Goal: Information Seeking & Learning: Check status

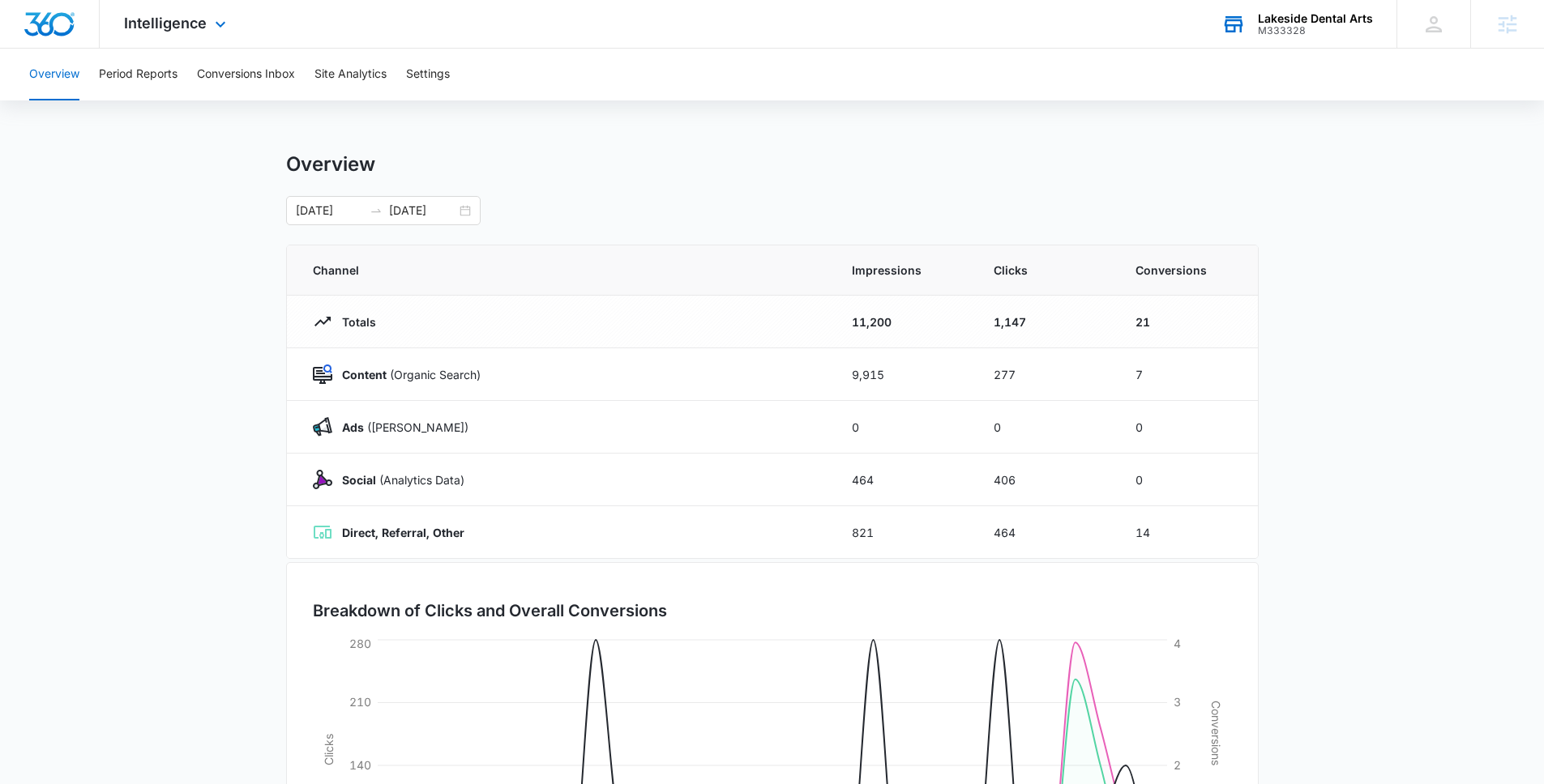
click at [1264, 25] on div "M333328" at bounding box center [1315, 30] width 115 height 12
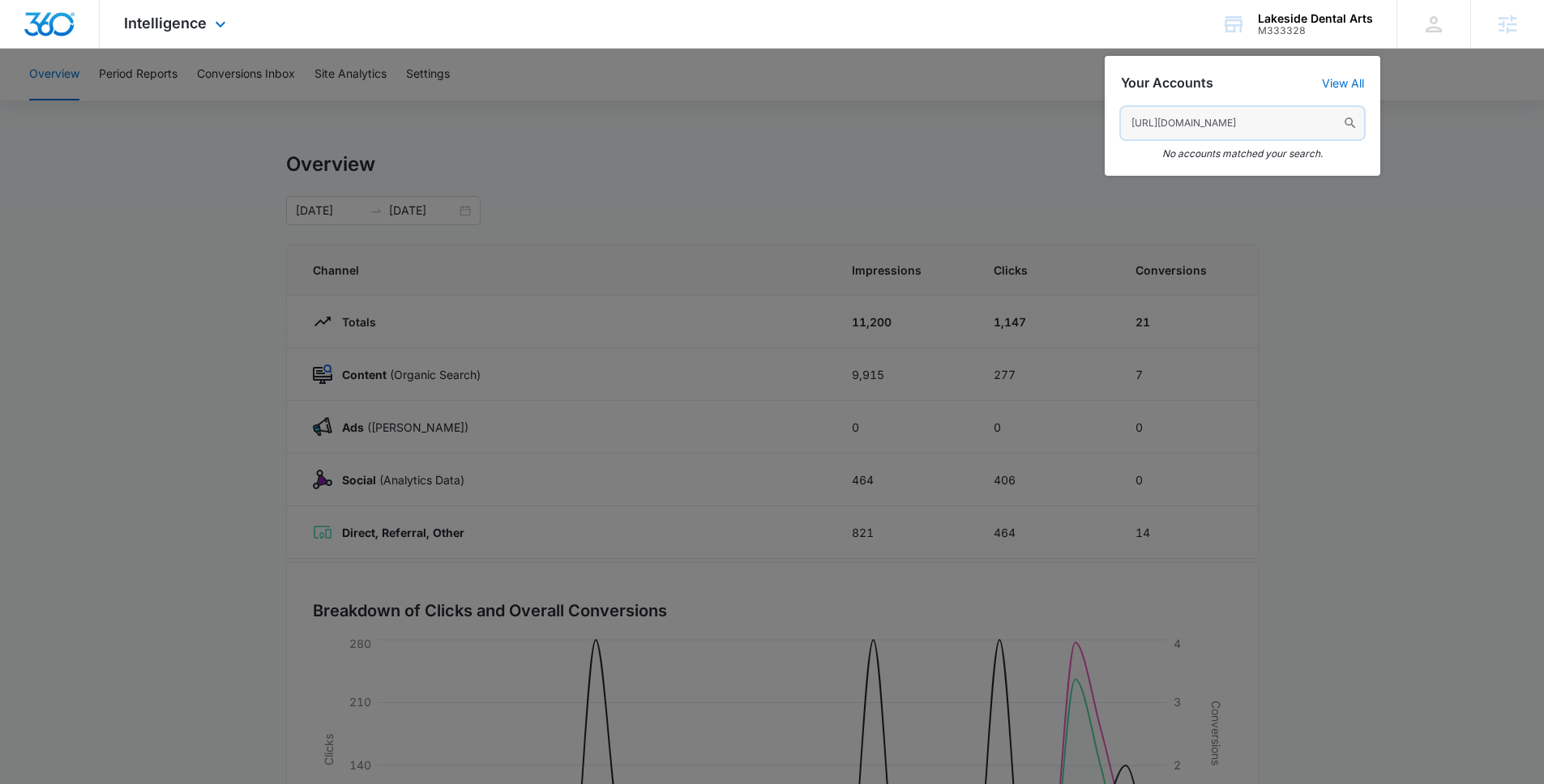
paste input "M308625"
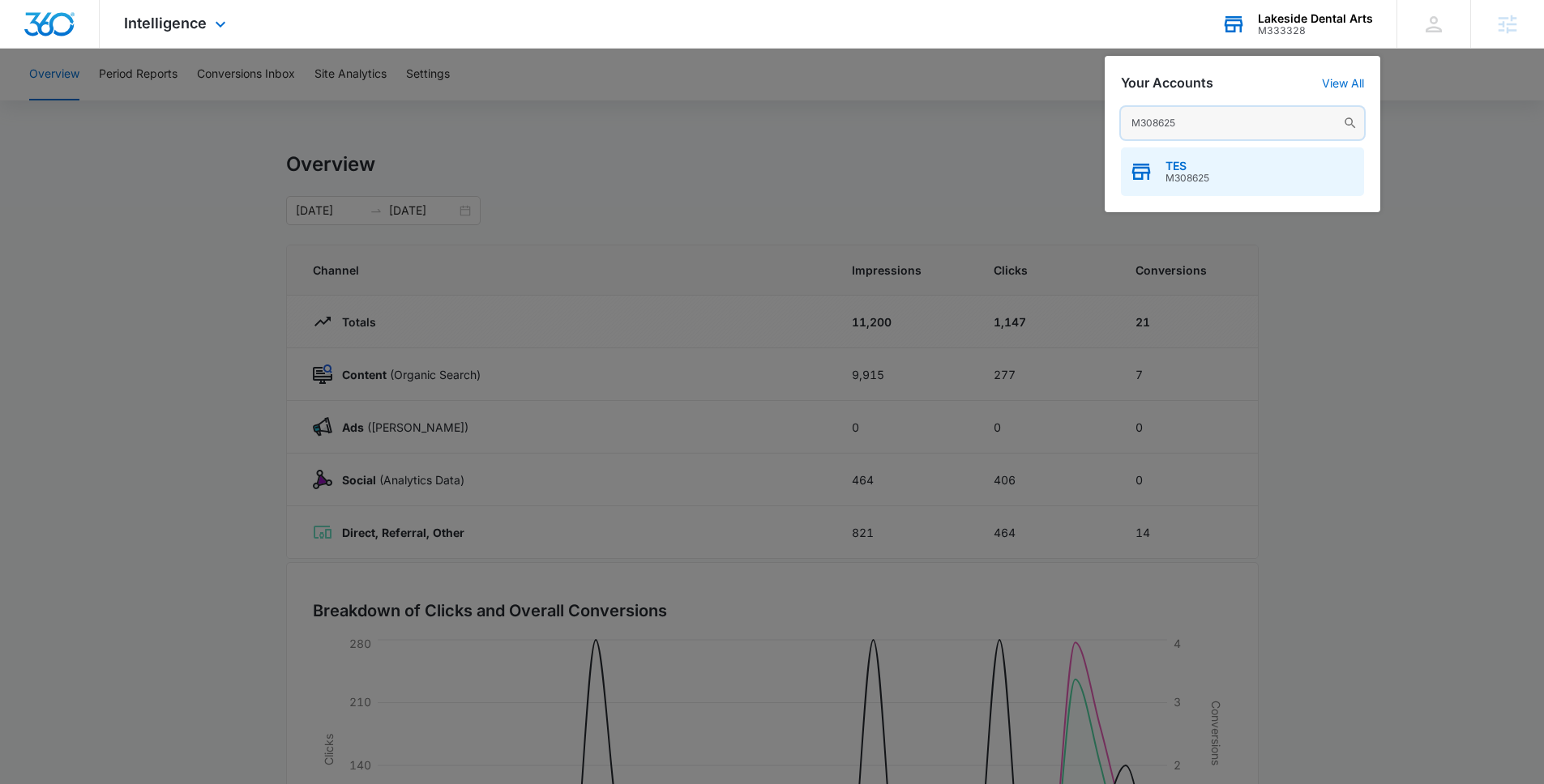
type input "M308625"
click at [1215, 178] on div "TES M308625" at bounding box center [1242, 172] width 243 height 48
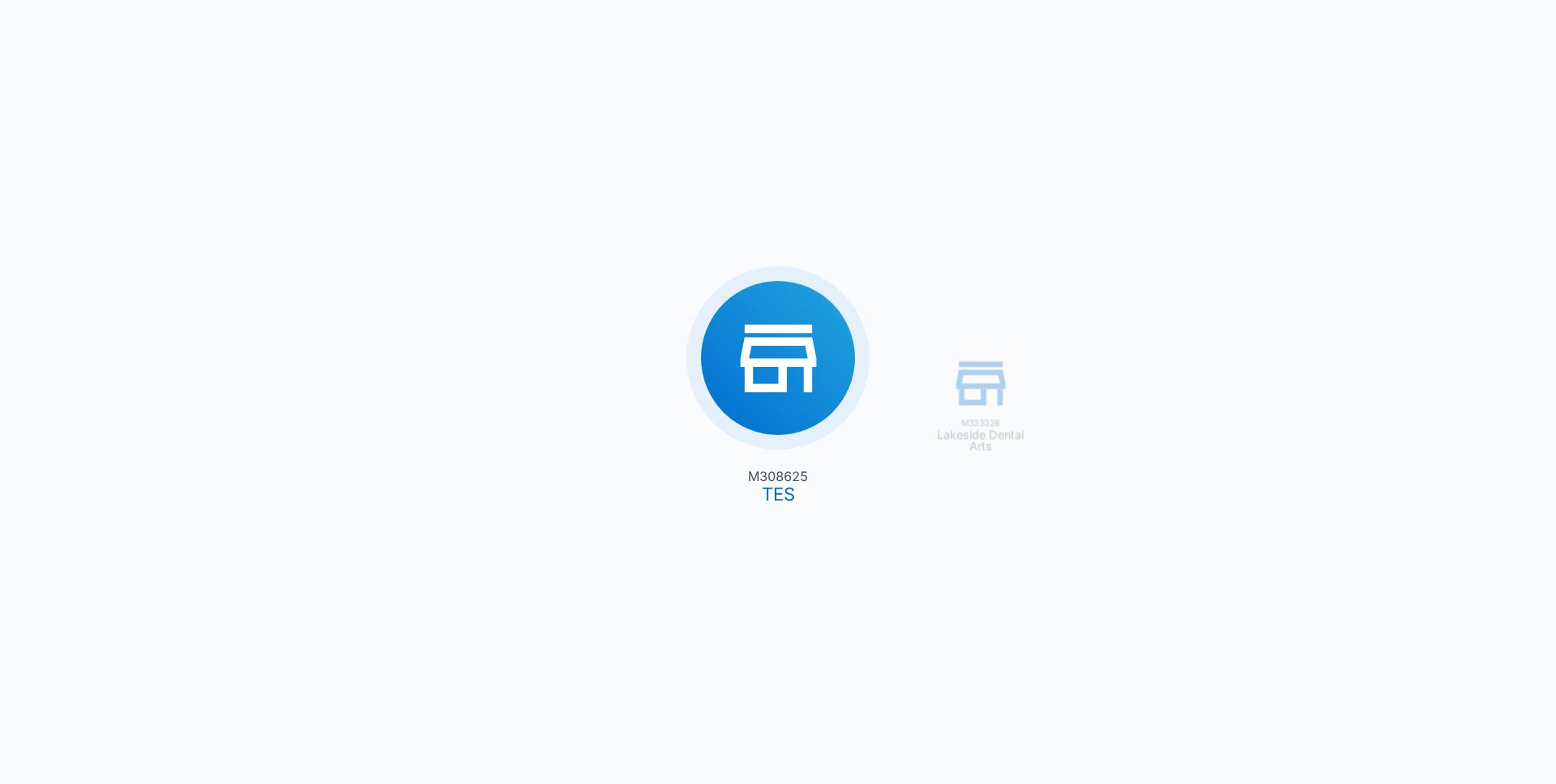
type input "[DATE]"
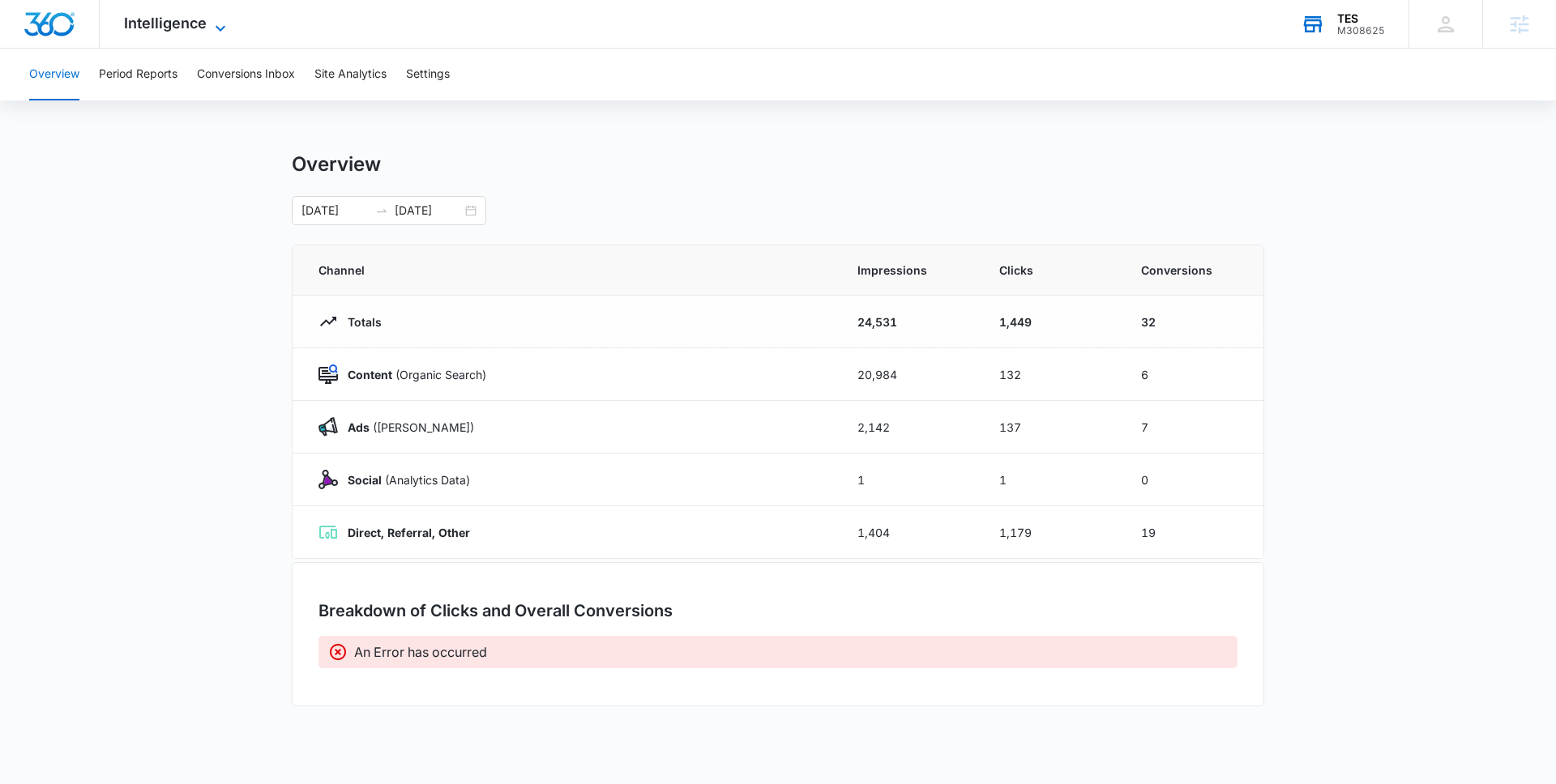
click at [214, 30] on icon at bounding box center [220, 29] width 20 height 20
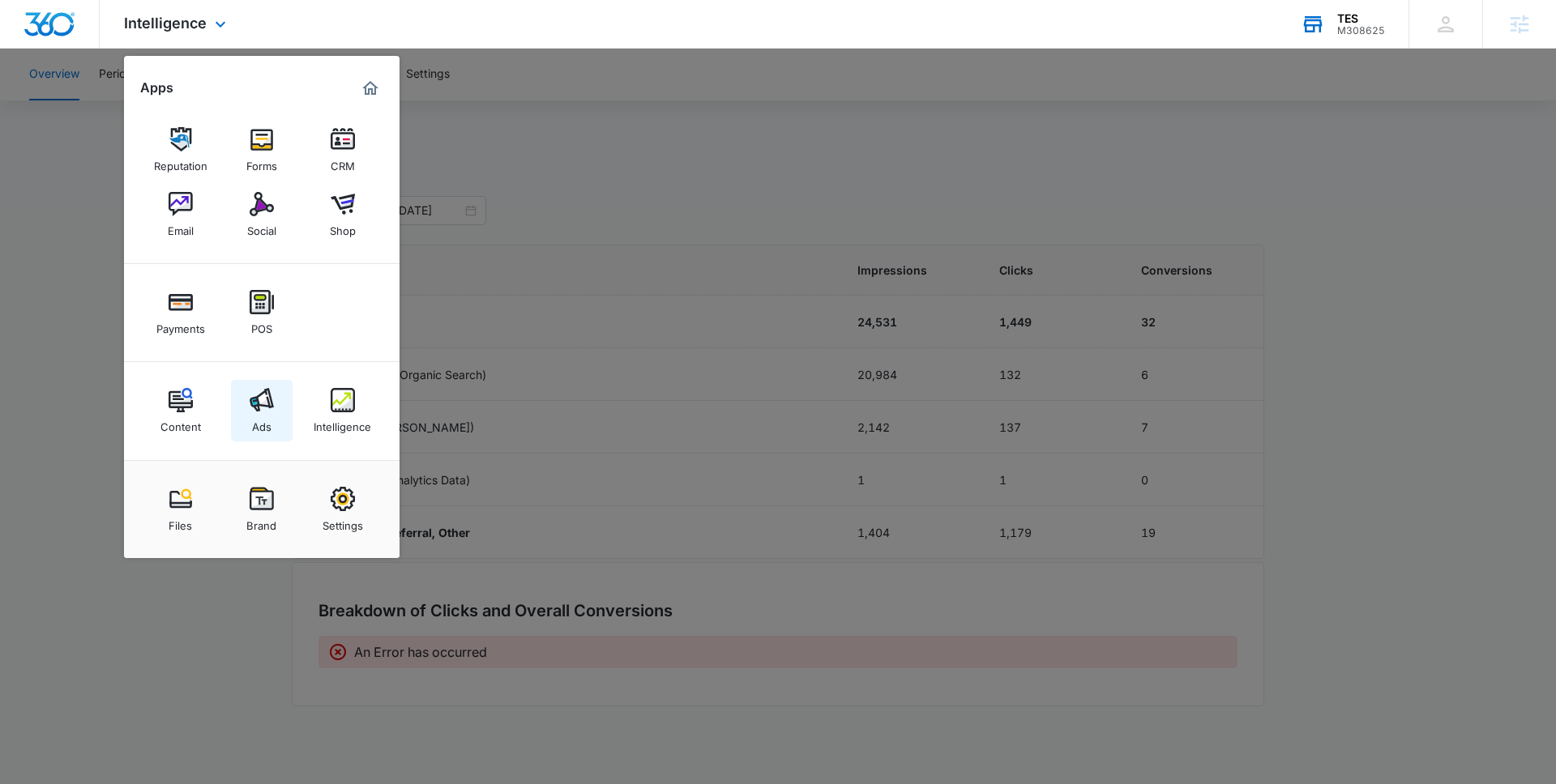
click at [267, 407] on img at bounding box center [262, 400] width 24 height 24
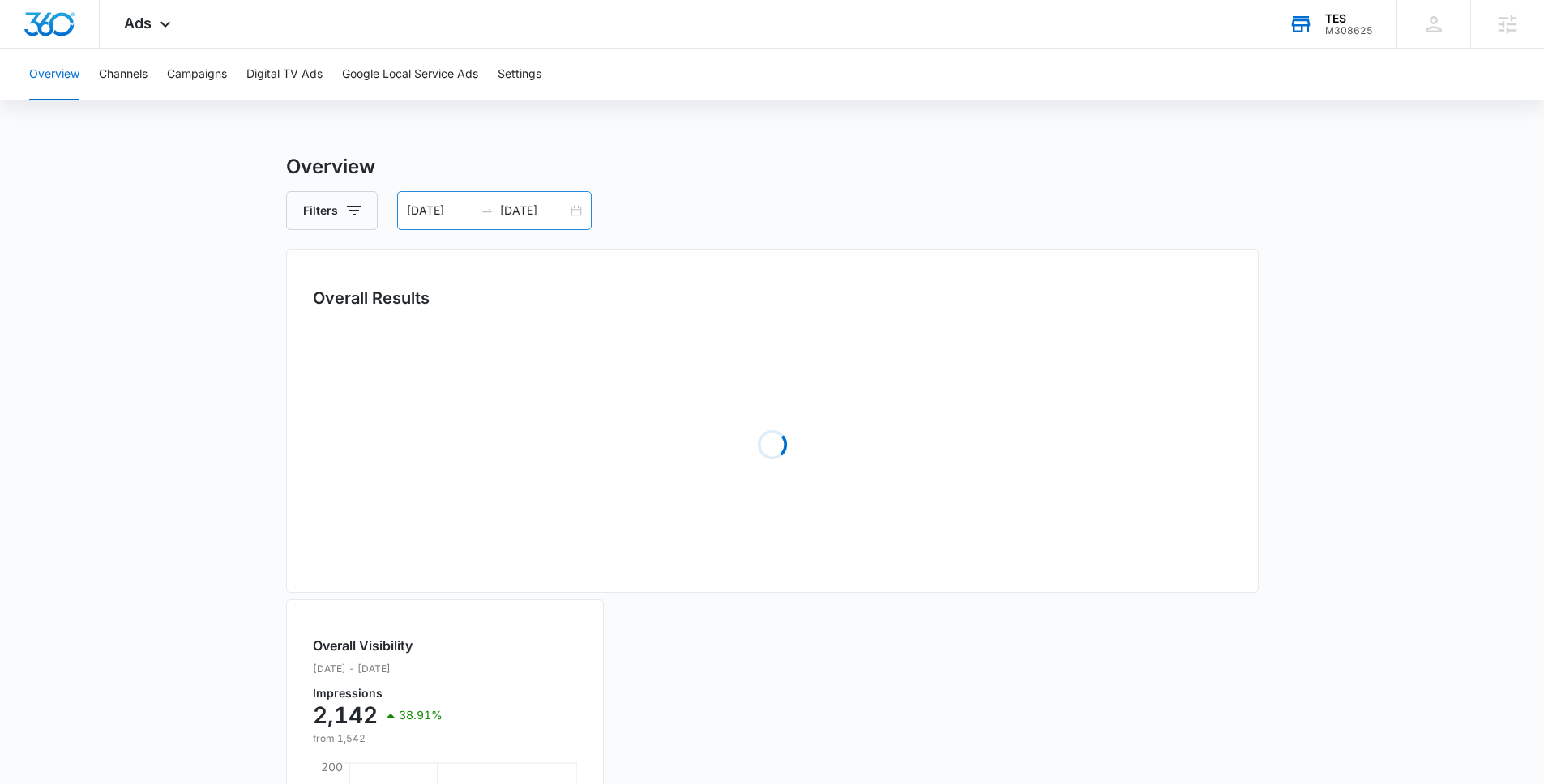
click at [444, 221] on div "[DATE] [DATE]" at bounding box center [494, 210] width 194 height 39
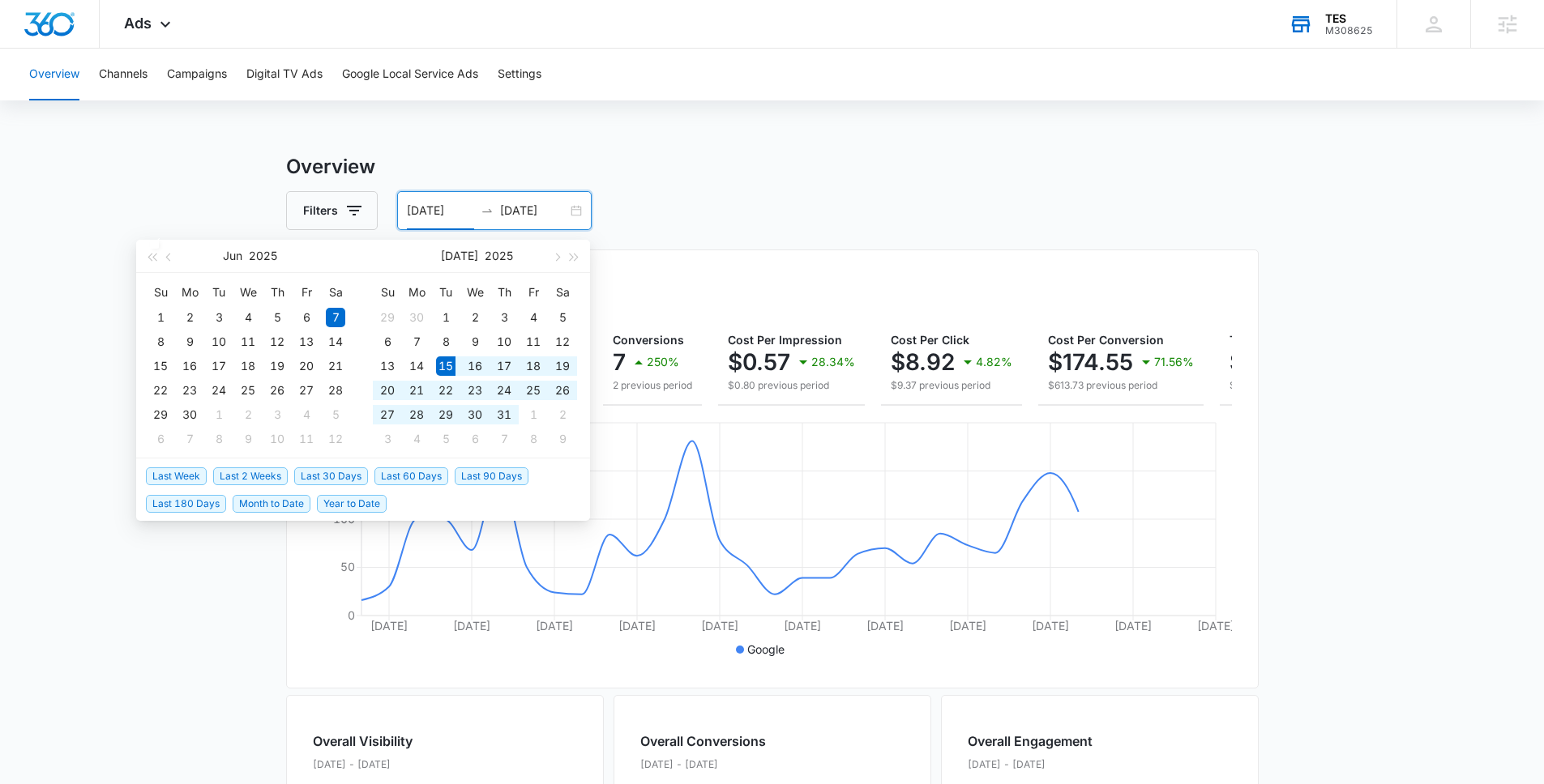
click at [322, 471] on span "Last 30 Days" at bounding box center [331, 477] width 73 height 18
type input "[DATE]"
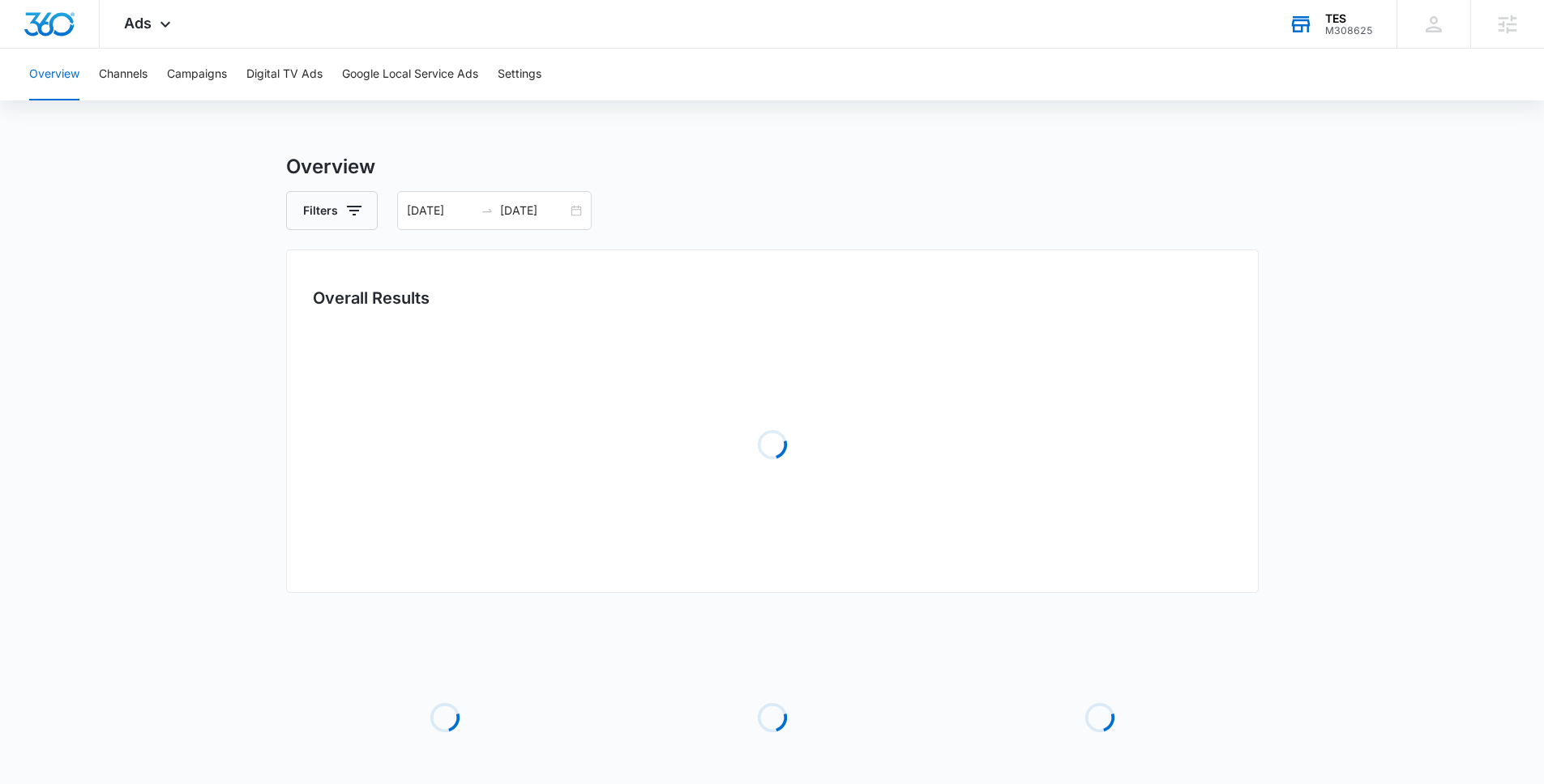
click at [157, 198] on main "Overview Filters [DATE] [DATE] Overall Results Loading Loading Loading Loading …" at bounding box center [772, 525] width 1544 height 745
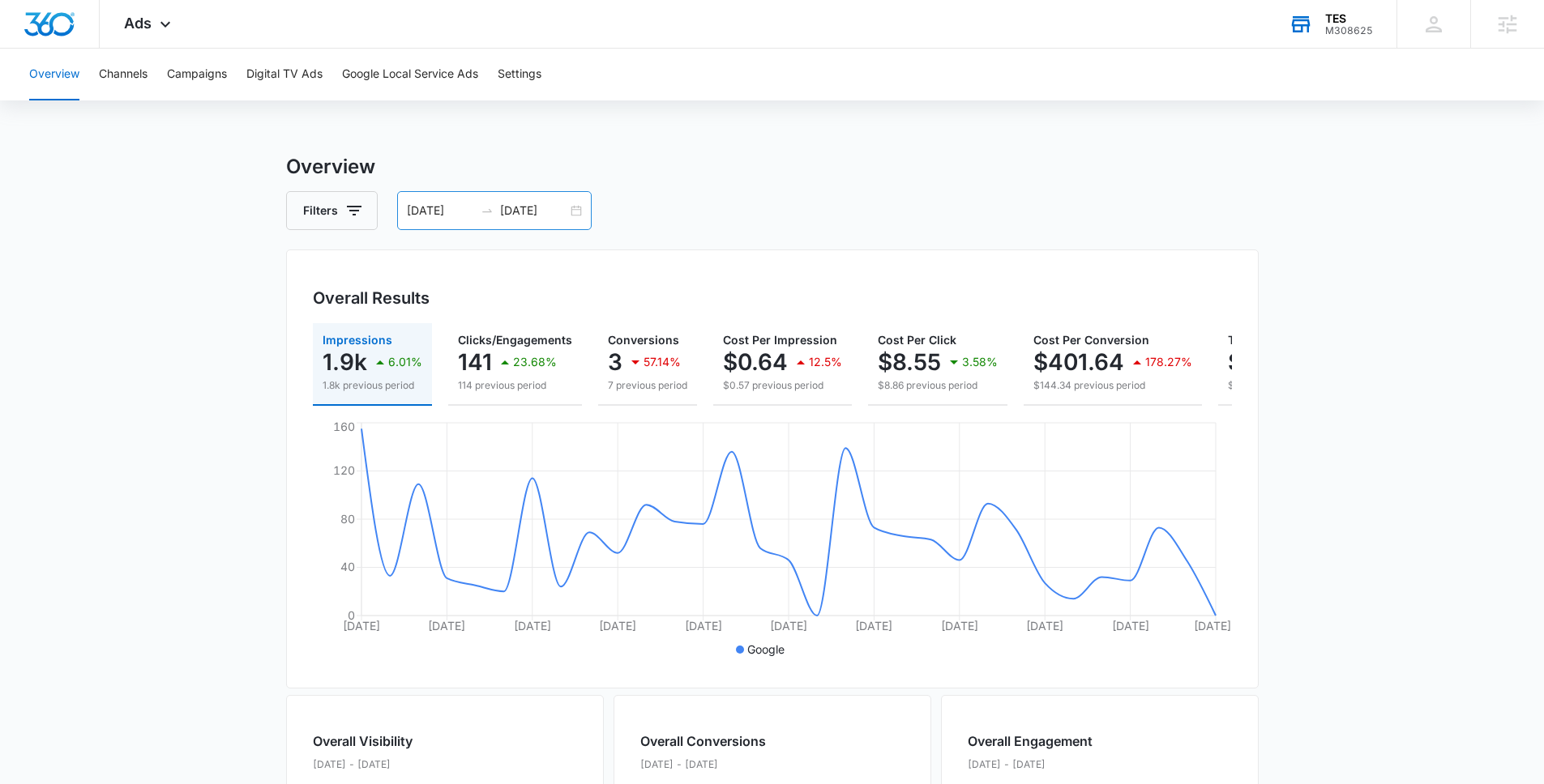
click at [418, 211] on input "[DATE]" at bounding box center [440, 211] width 67 height 18
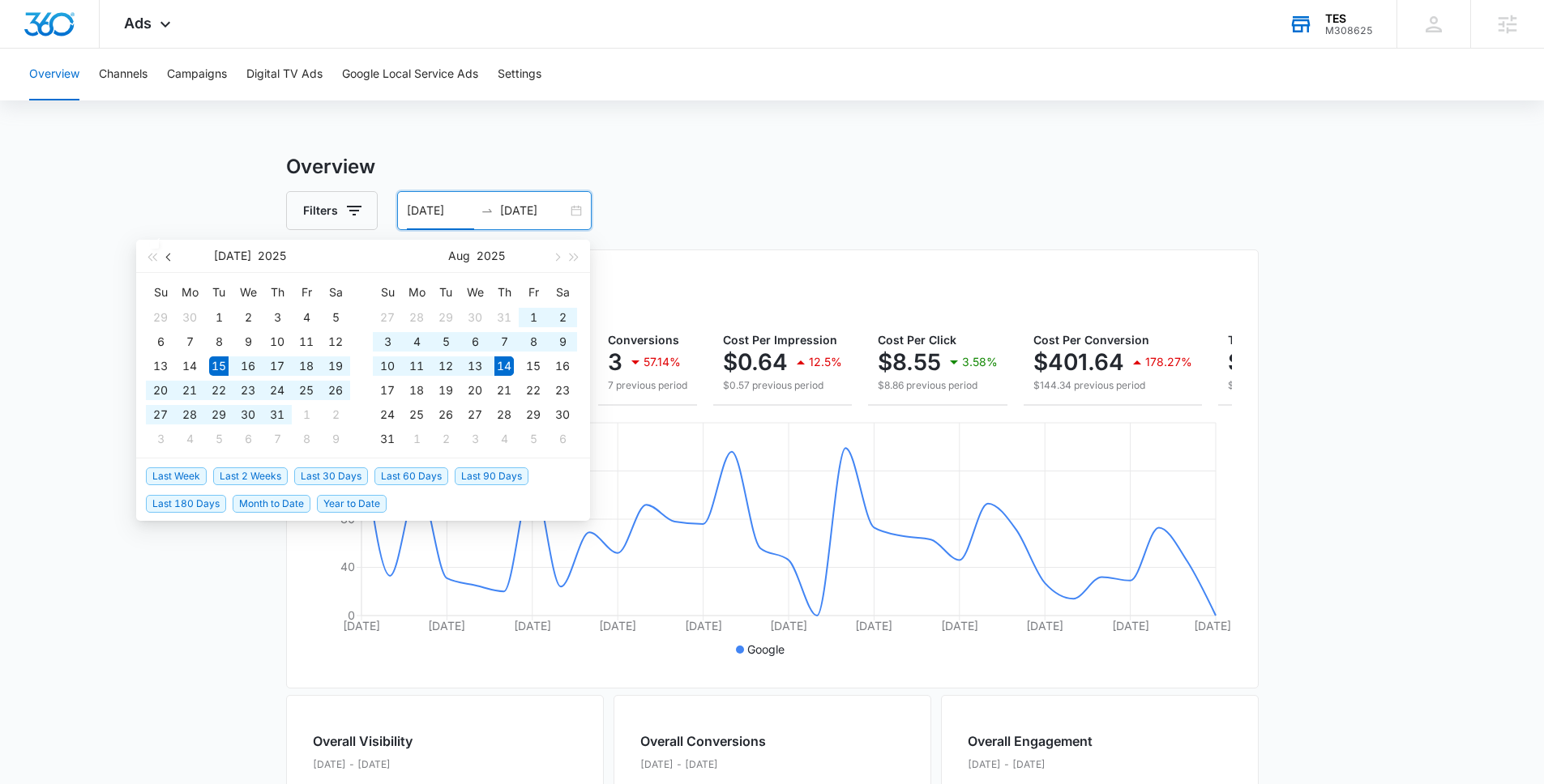
click at [174, 261] on button "button" at bounding box center [169, 256] width 18 height 32
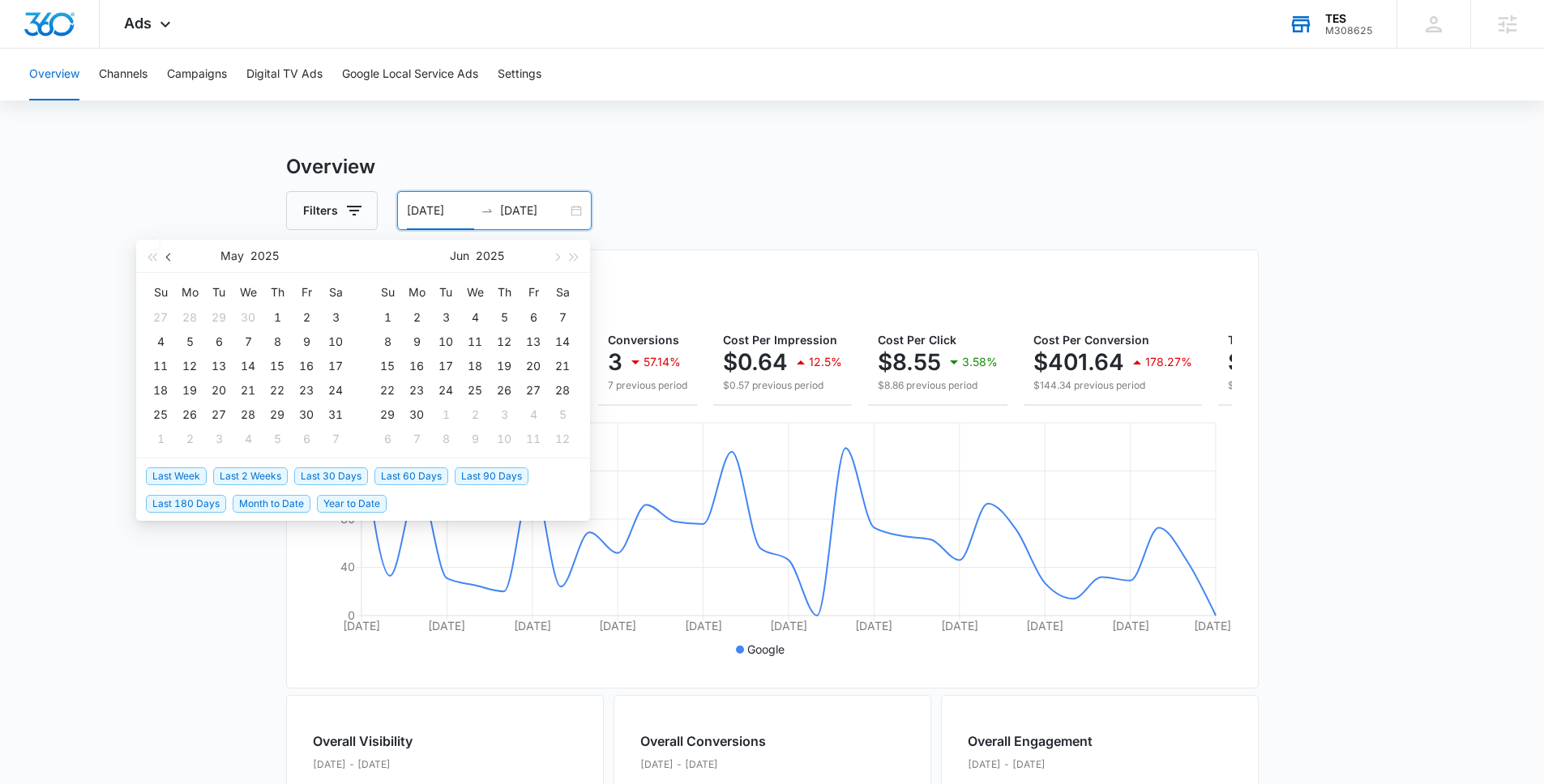
click at [174, 261] on button "button" at bounding box center [169, 256] width 18 height 32
click at [174, 260] on button "button" at bounding box center [169, 256] width 18 height 32
type input "[DATE]"
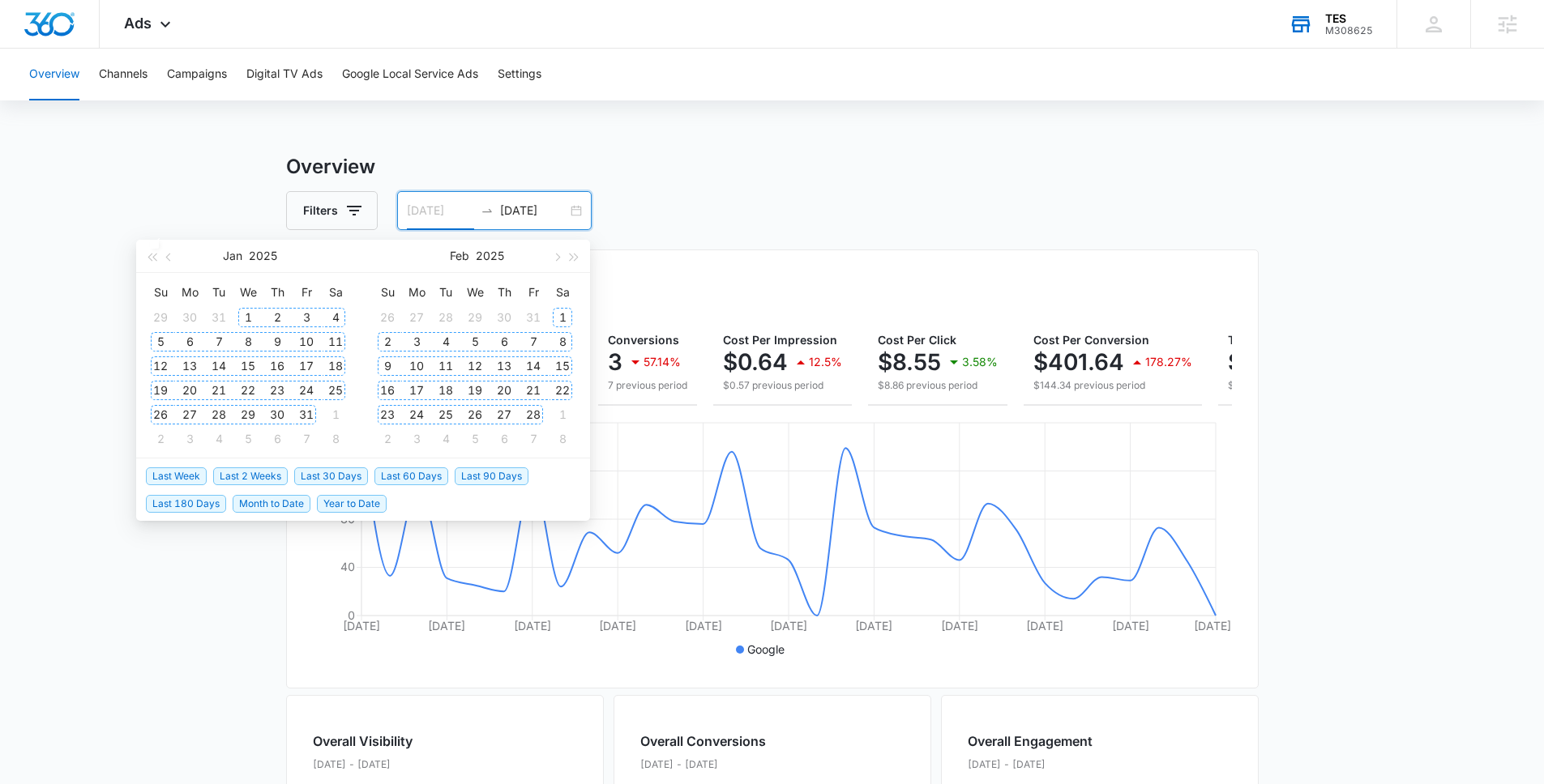
click at [246, 322] on div "1" at bounding box center [248, 318] width 20 height 20
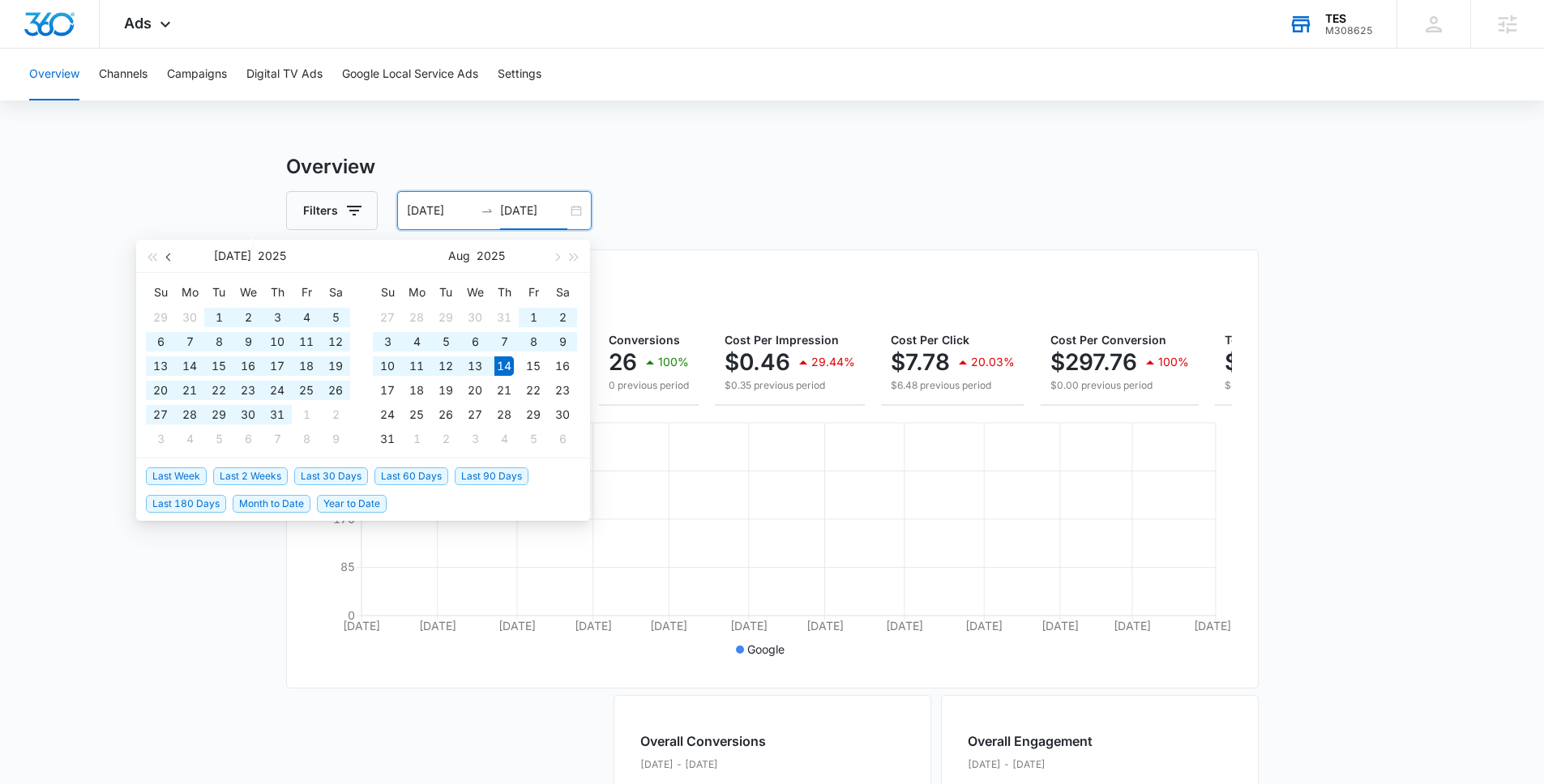
click at [175, 259] on button "button" at bounding box center [169, 256] width 18 height 32
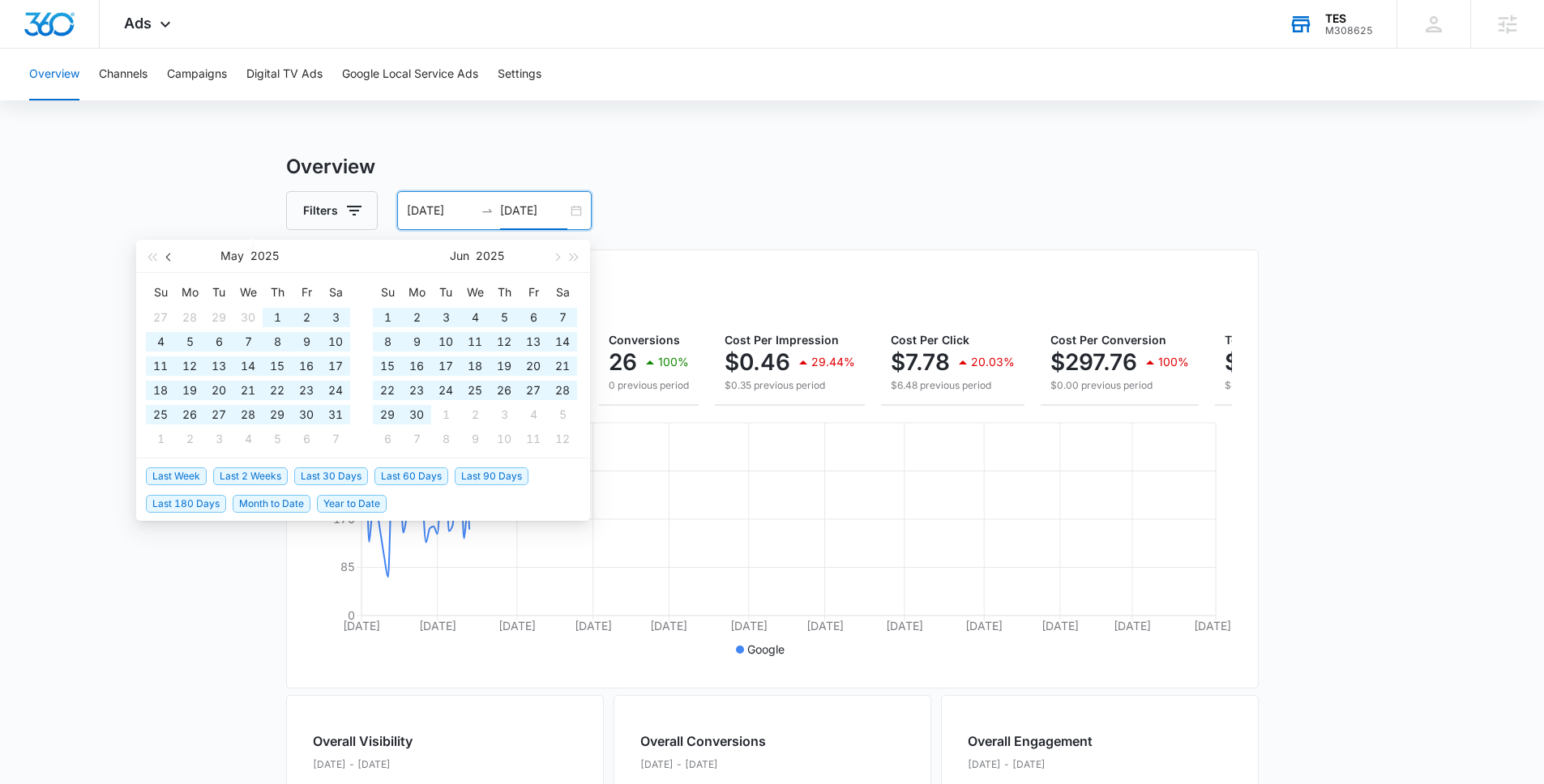
click at [175, 259] on button "button" at bounding box center [169, 256] width 18 height 32
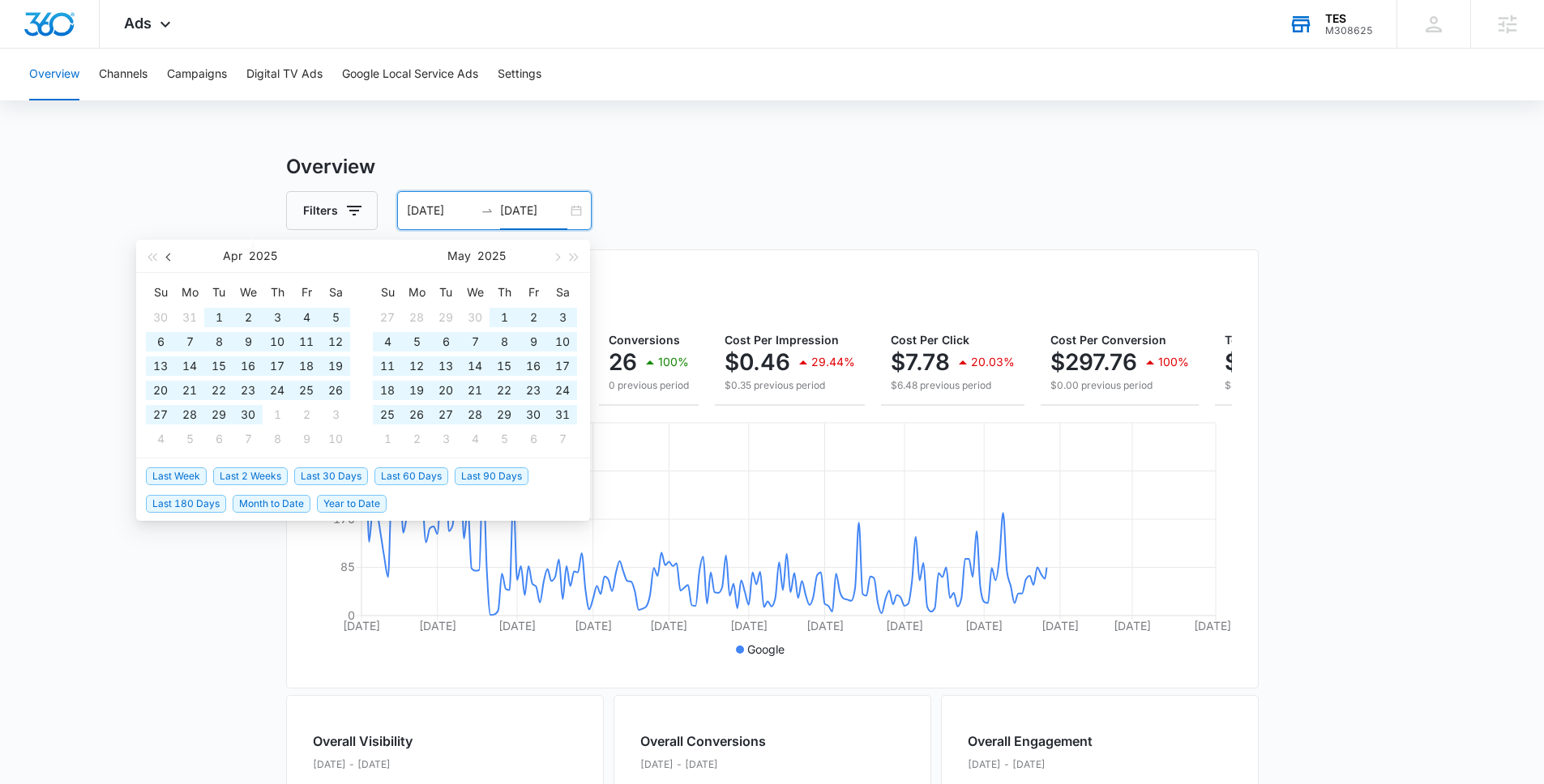
click at [174, 259] on button "button" at bounding box center [169, 256] width 18 height 32
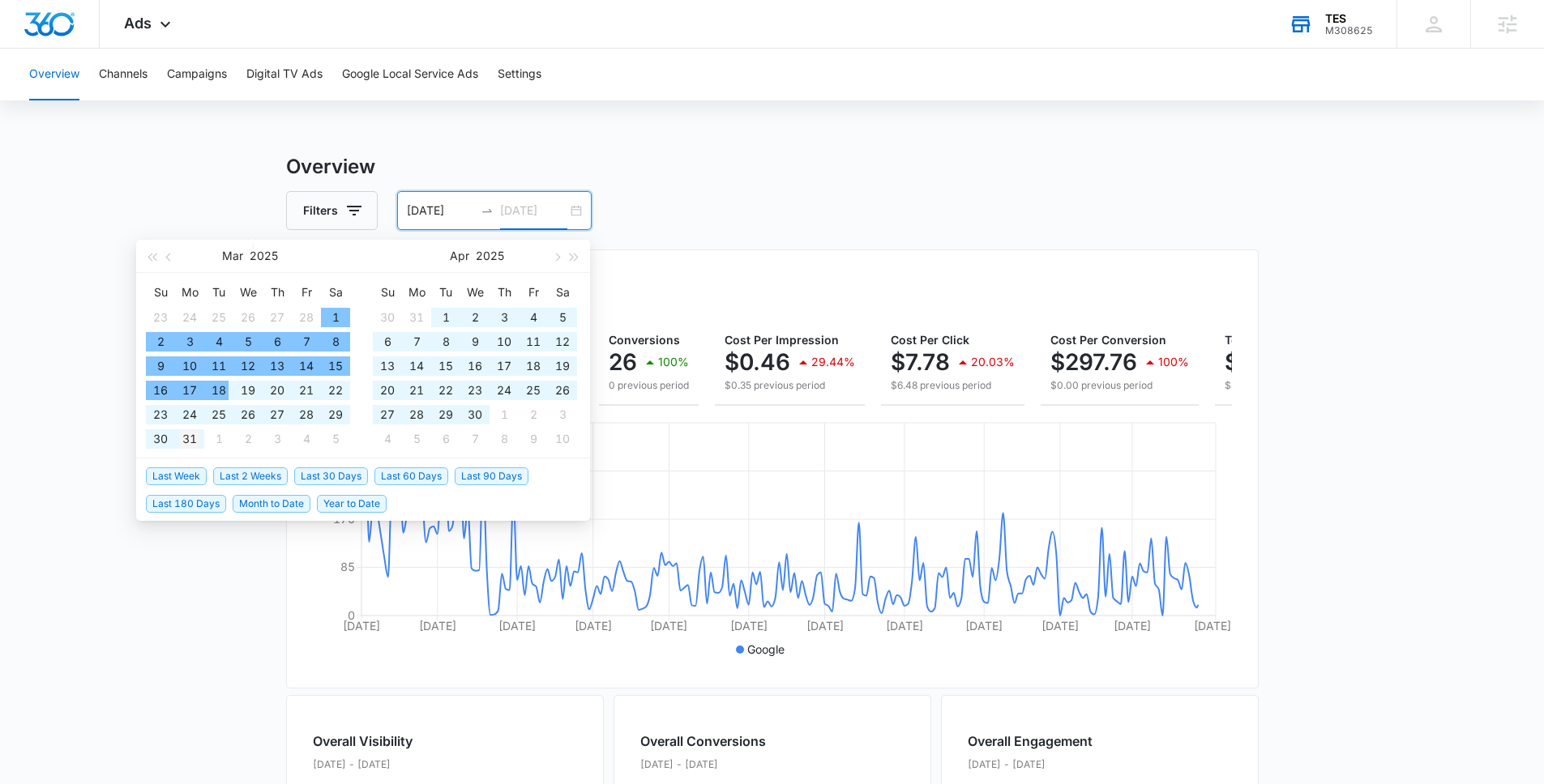
type input "[DATE]"
click at [191, 435] on div "31" at bounding box center [190, 439] width 20 height 20
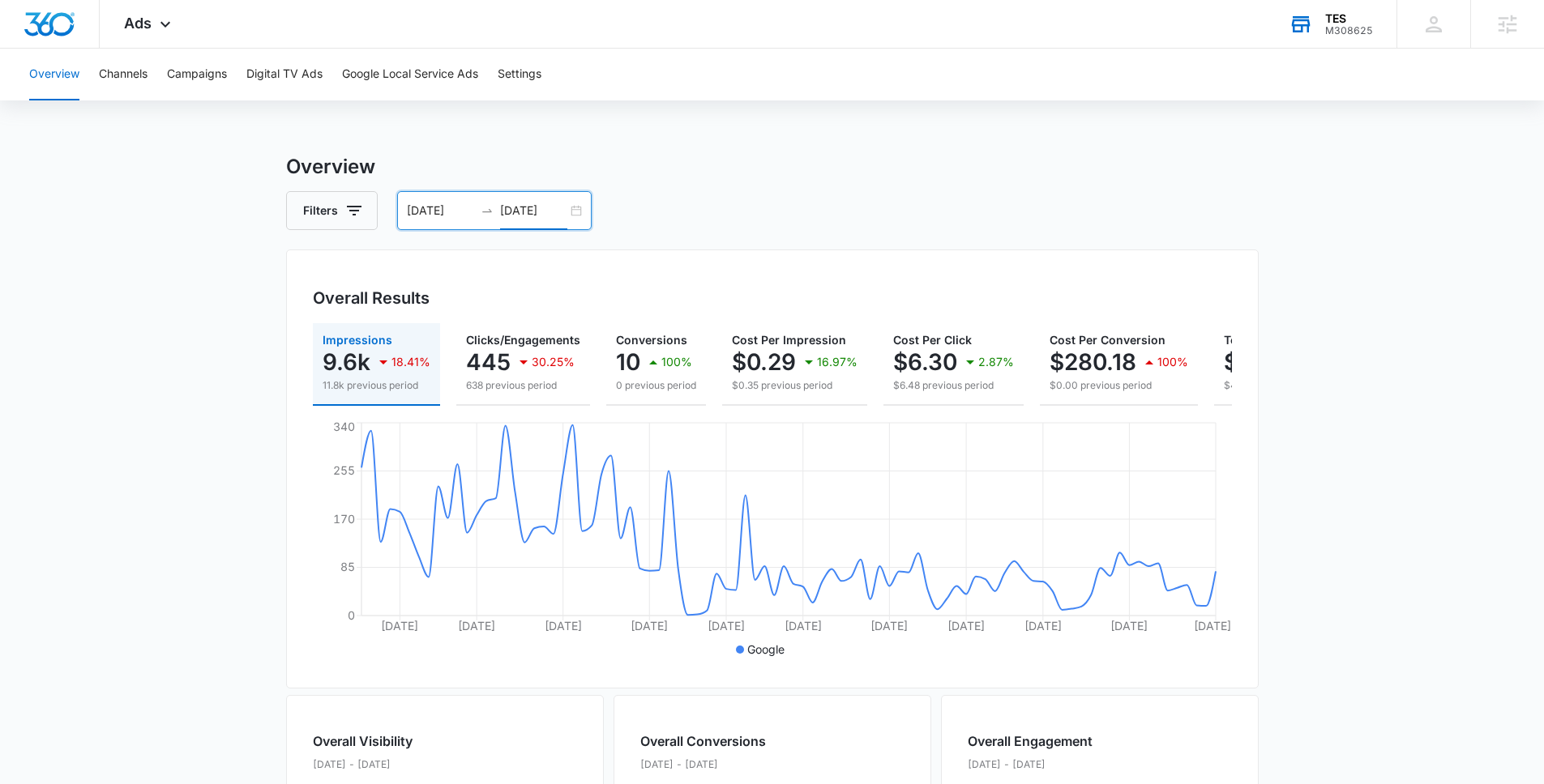
click at [445, 207] on input "[DATE]" at bounding box center [440, 211] width 67 height 18
click at [401, 130] on div "Overview Channels Campaigns Digital TV Ads Google Local Service Ads Settings Ov…" at bounding box center [772, 682] width 1544 height 1267
click at [146, 42] on div "Ads Apps Reputation Forms CRM Email Social Shop Payments POS Content Ads Intell…" at bounding box center [149, 23] width 99 height 47
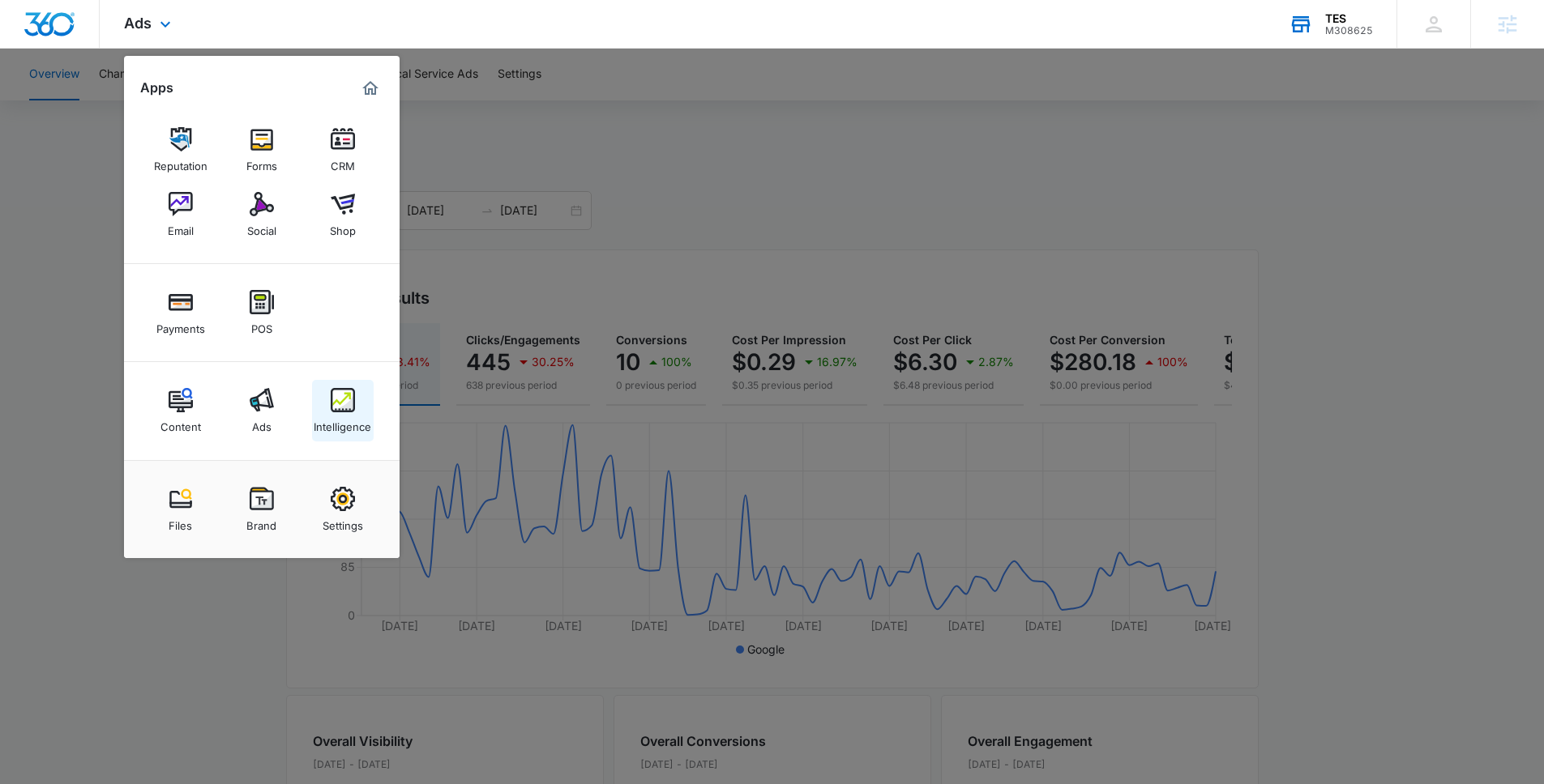
click at [351, 414] on div "Intelligence" at bounding box center [342, 423] width 57 height 22
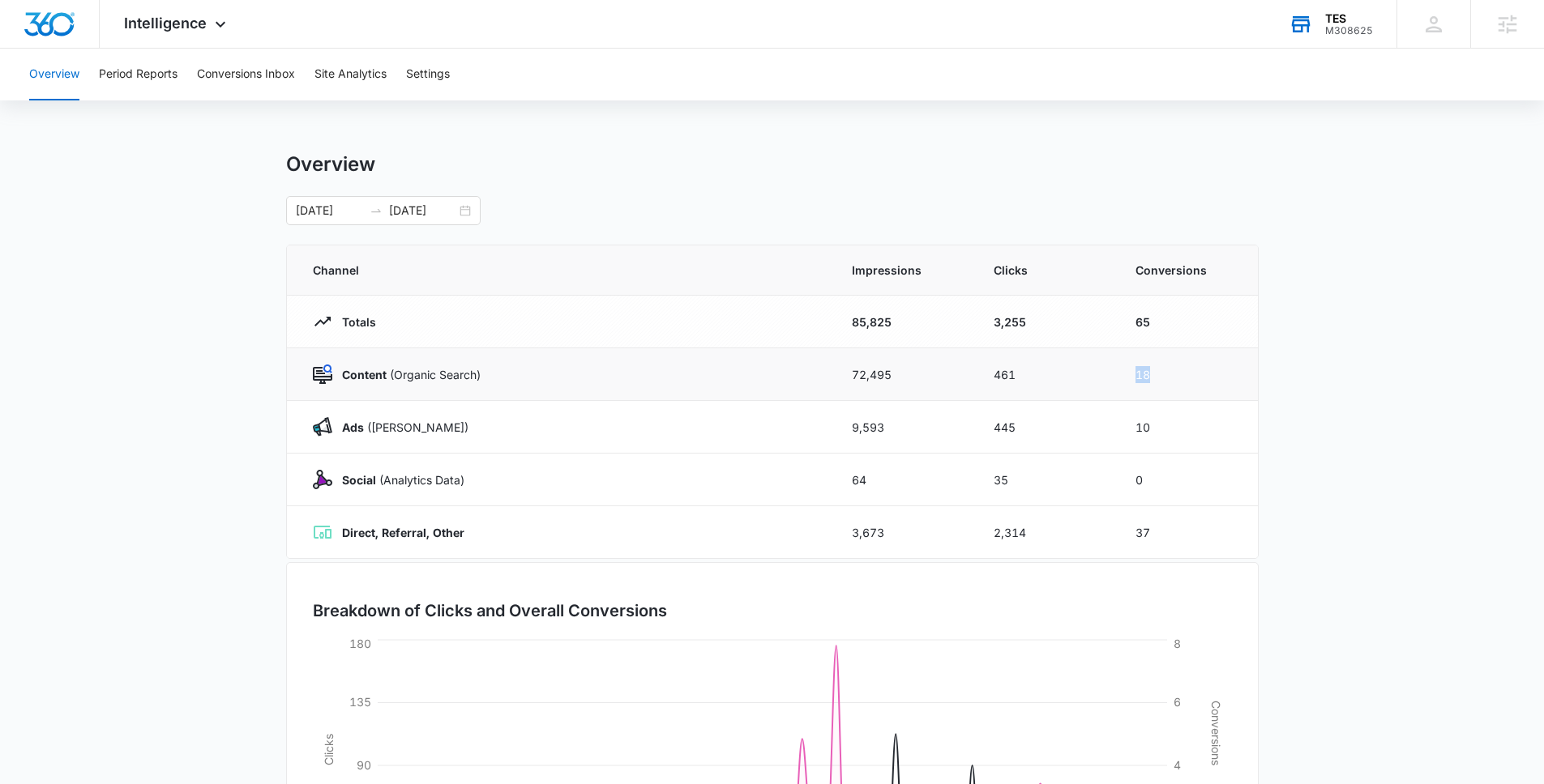
drag, startPoint x: 1173, startPoint y: 383, endPoint x: 1103, endPoint y: 383, distance: 70.0
click at [1103, 383] on tr "Content (Organic Search) 72,495 461 18" at bounding box center [772, 375] width 970 height 53
drag, startPoint x: 1180, startPoint y: 427, endPoint x: 1105, endPoint y: 427, distance: 75.0
click at [1105, 427] on tr "Ads ([PERSON_NAME]) 9,593 445 10" at bounding box center [772, 427] width 970 height 53
drag, startPoint x: 1158, startPoint y: 534, endPoint x: 1136, endPoint y: 534, distance: 22.0
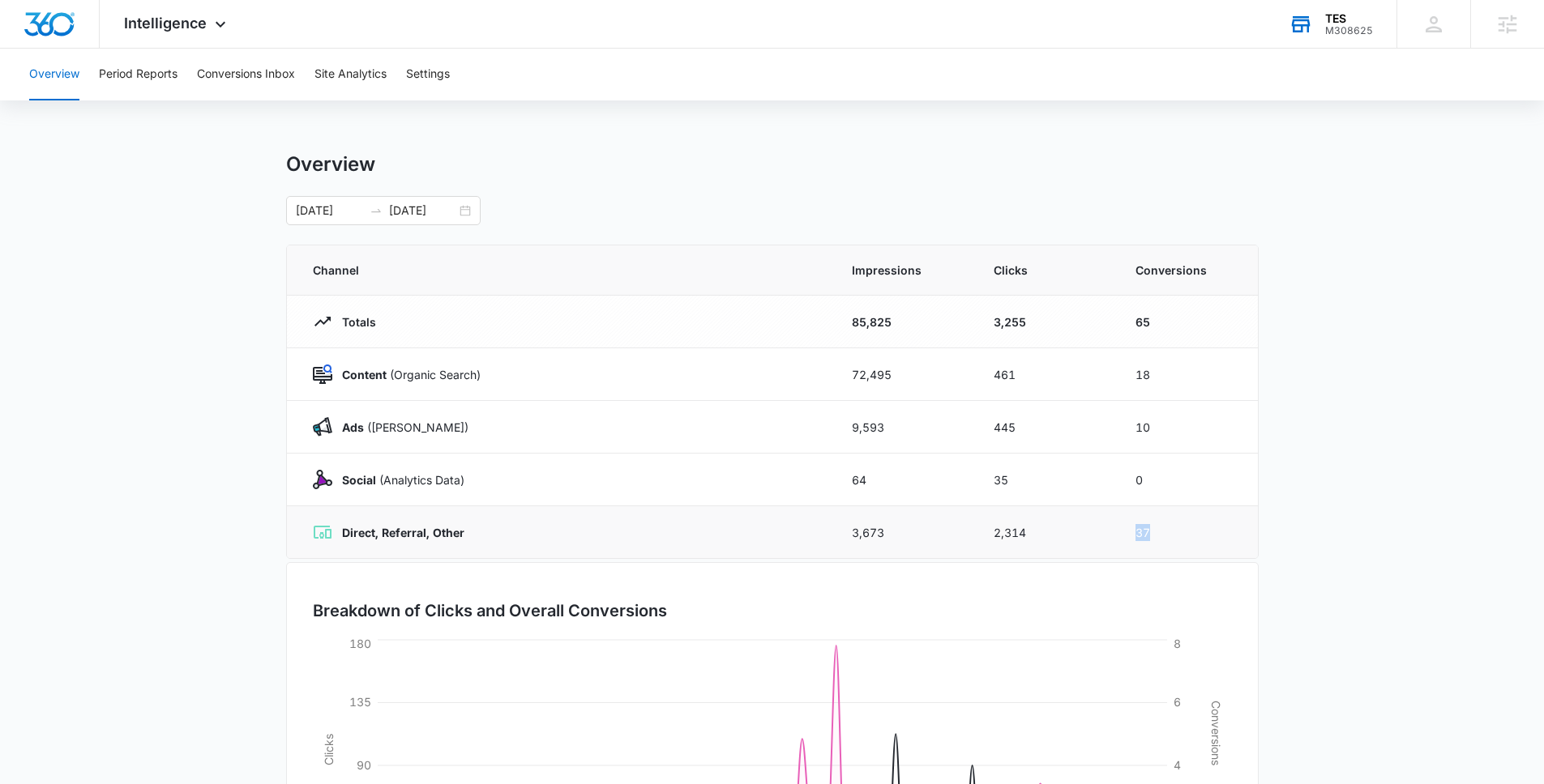
click at [1136, 534] on td "37" at bounding box center [1186, 532] width 142 height 53
drag, startPoint x: 1152, startPoint y: 323, endPoint x: 1115, endPoint y: 323, distance: 37.0
click at [1118, 323] on td "65" at bounding box center [1186, 322] width 142 height 53
click at [419, 215] on input "[DATE]" at bounding box center [422, 211] width 67 height 18
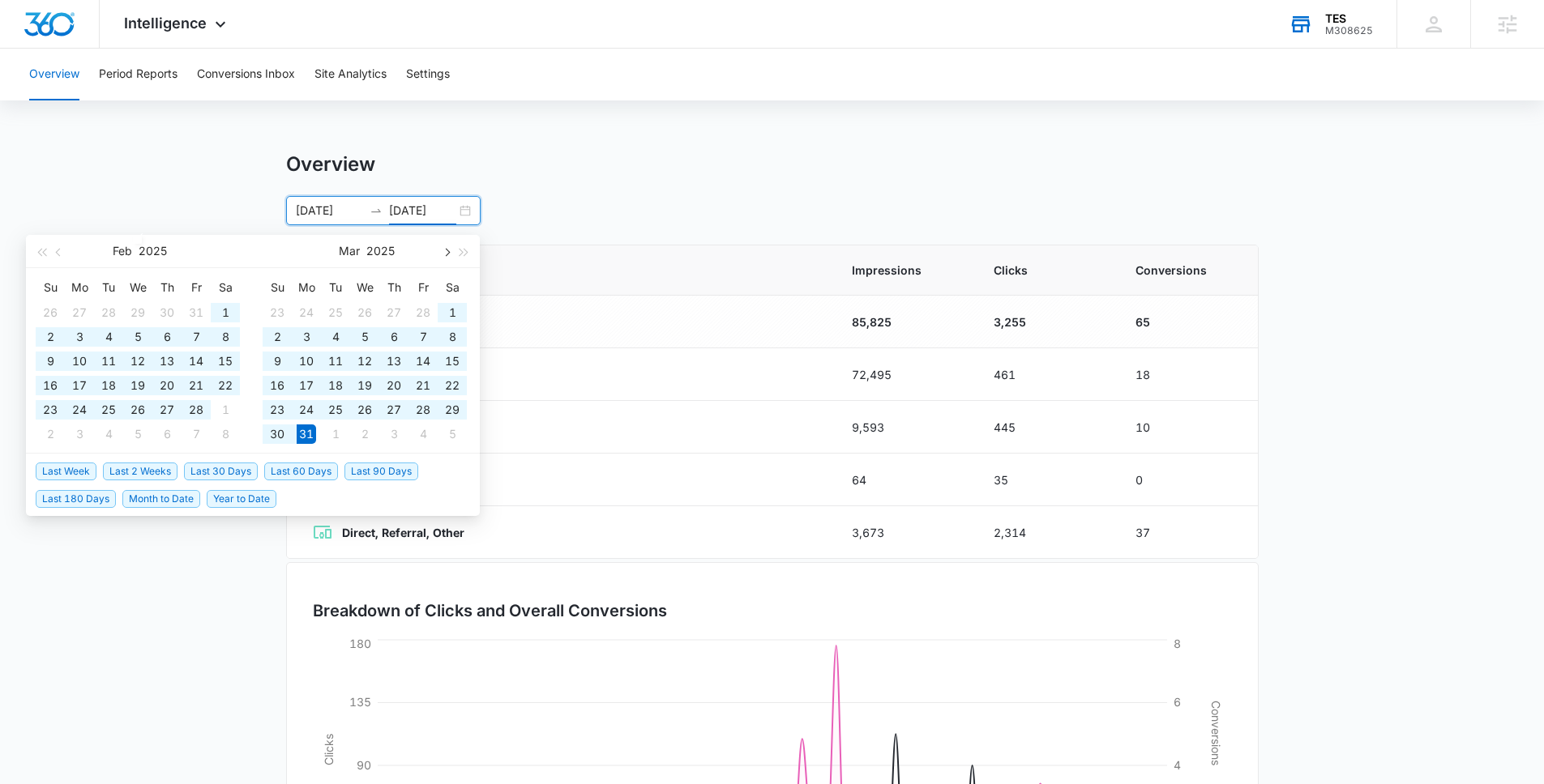
click at [444, 256] on button "button" at bounding box center [445, 251] width 18 height 32
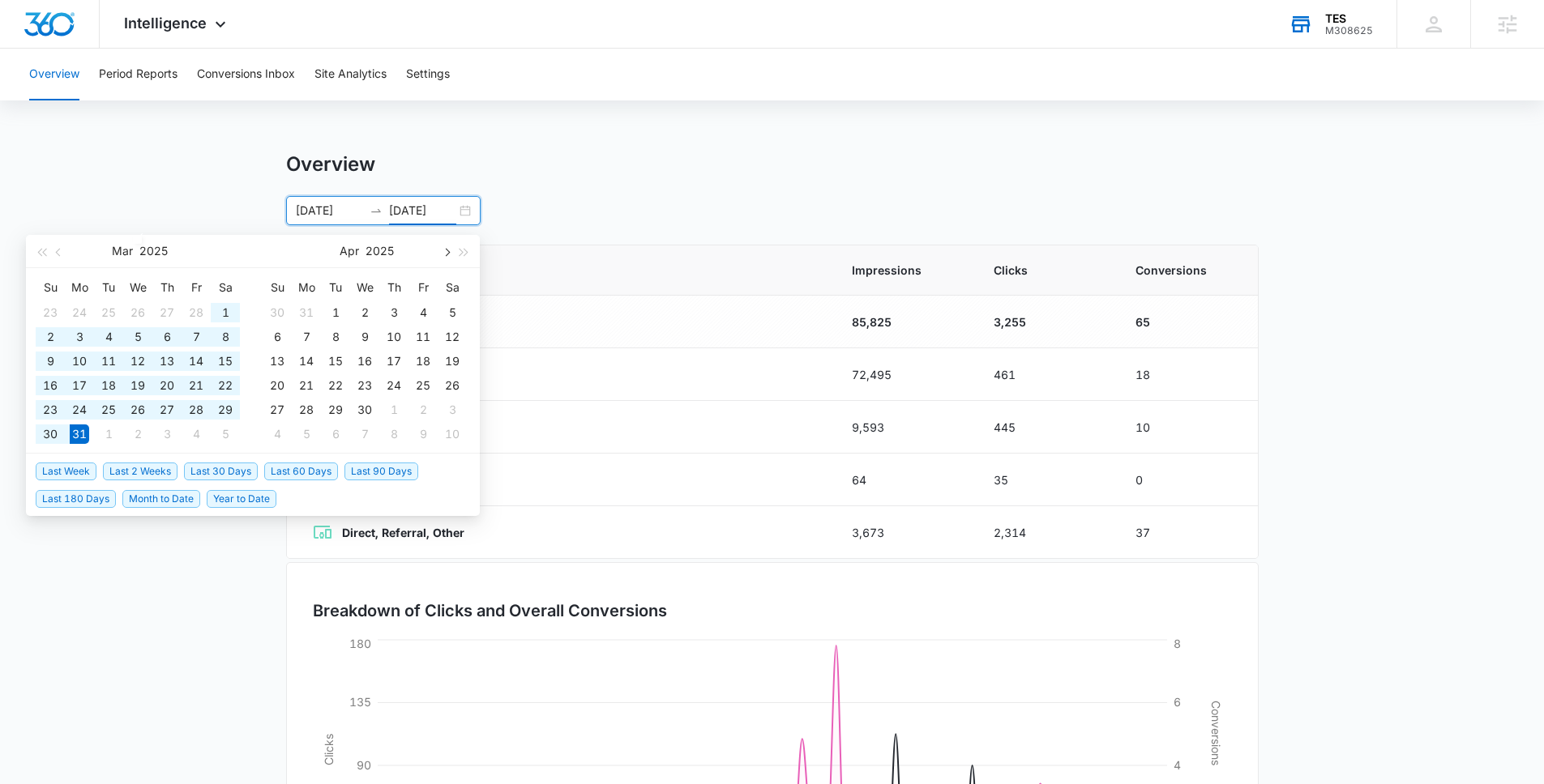
click at [444, 256] on button "button" at bounding box center [445, 251] width 18 height 32
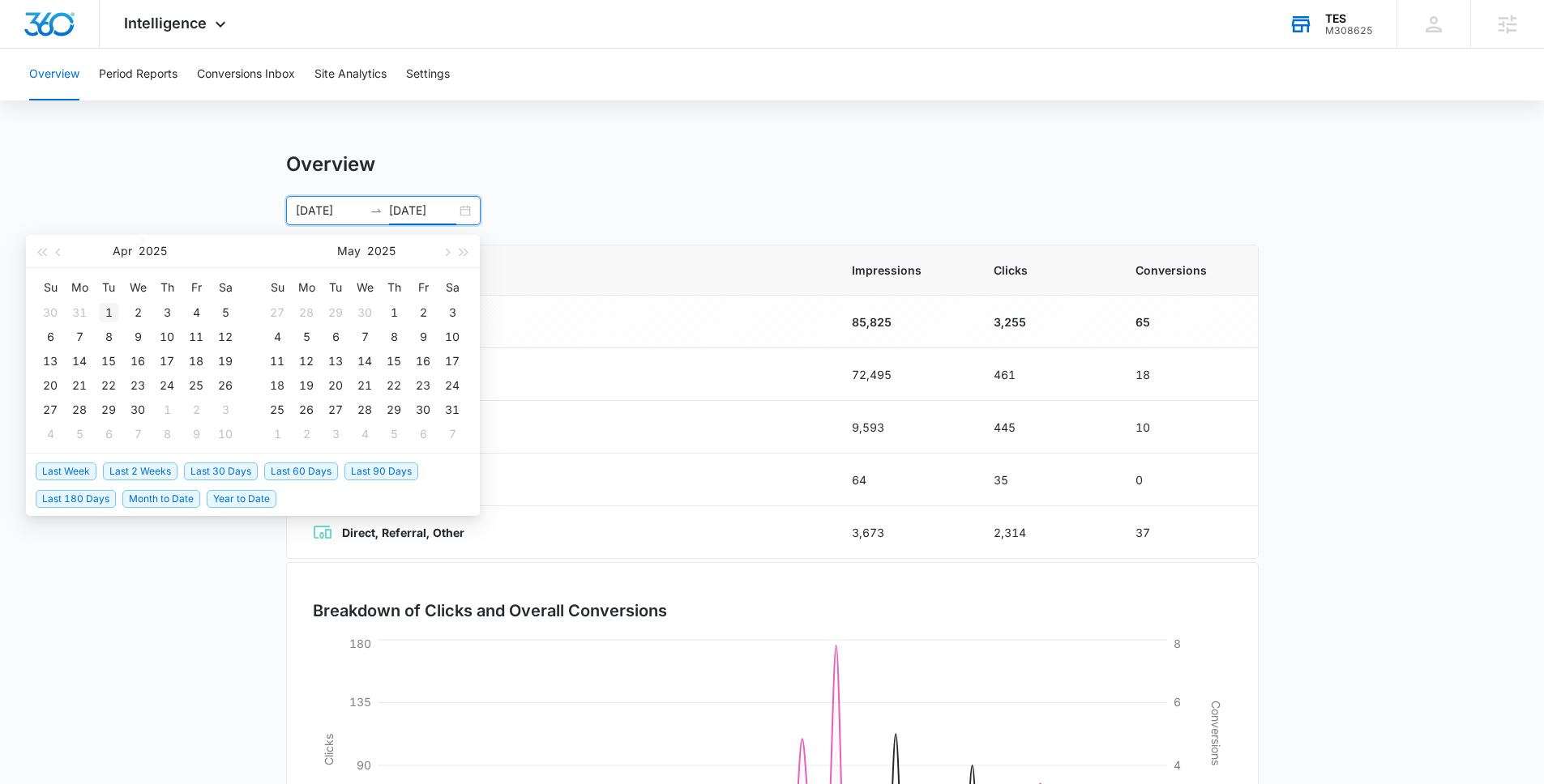
type input "[DATE]"
click at [106, 311] on div "1" at bounding box center [108, 313] width 20 height 20
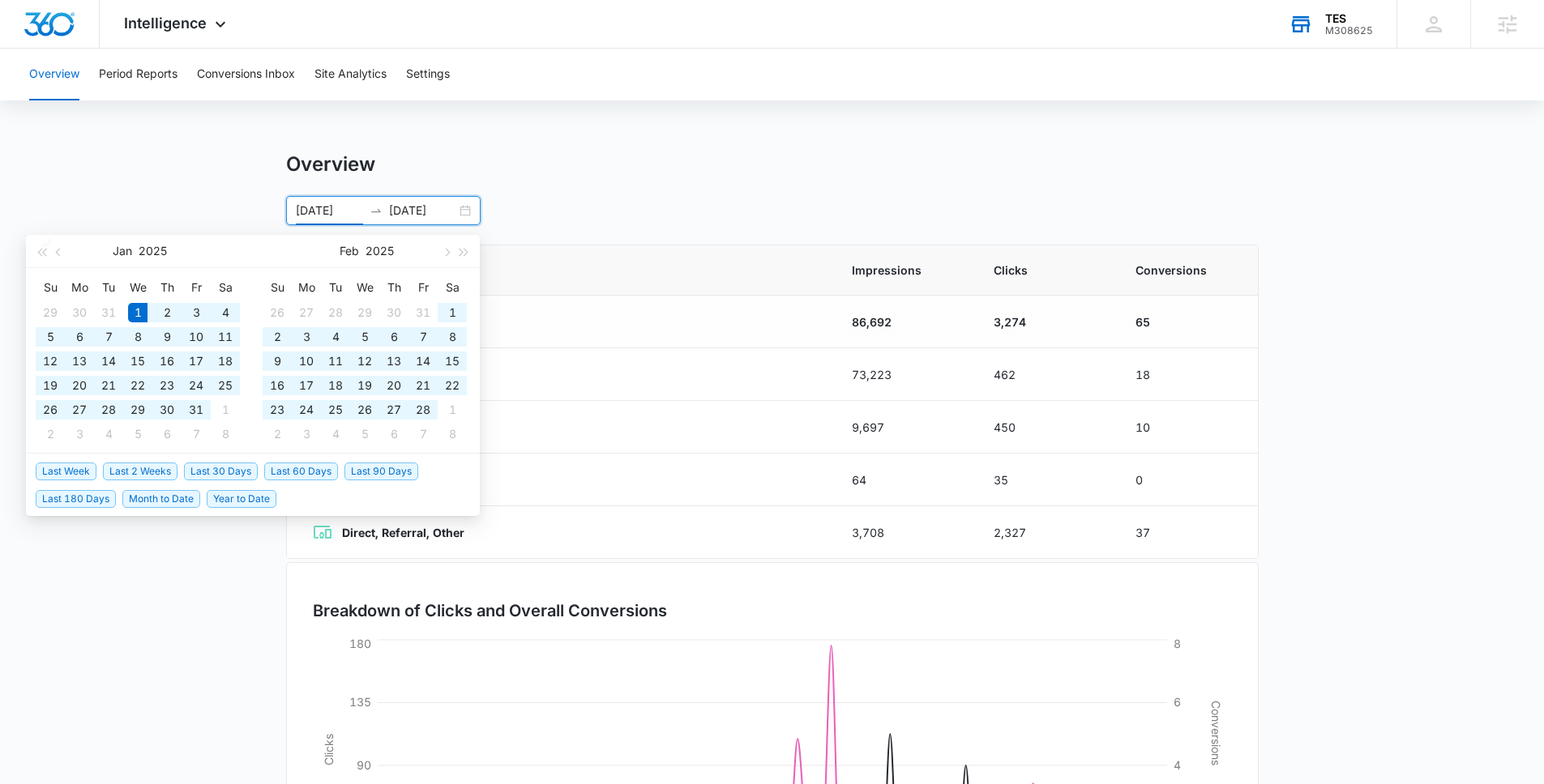
click at [336, 216] on input "[DATE]" at bounding box center [329, 211] width 67 height 18
click at [441, 259] on button "button" at bounding box center [445, 251] width 18 height 32
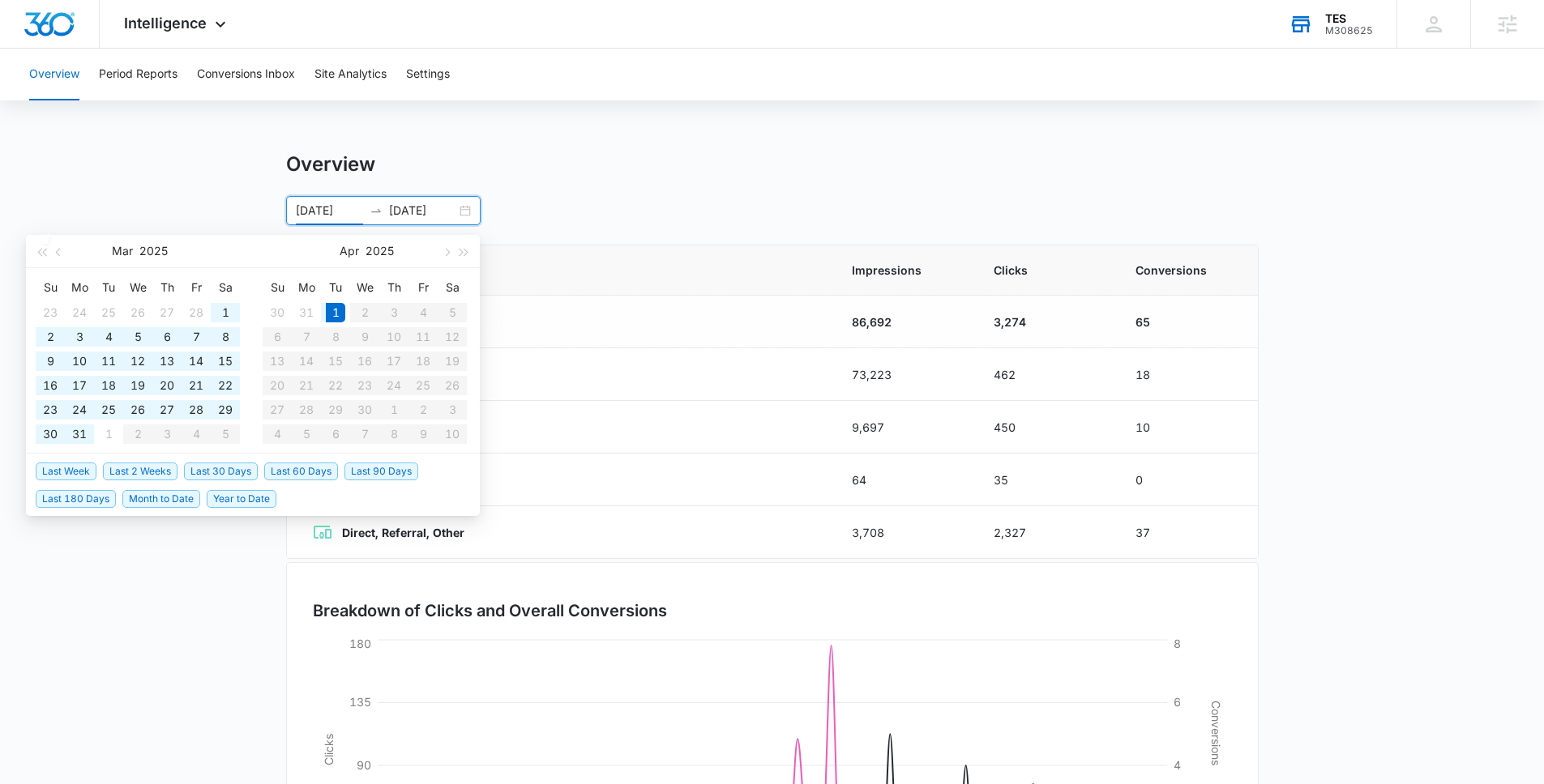
type input "[DATE]"
click at [331, 309] on div "1" at bounding box center [336, 313] width 20 height 20
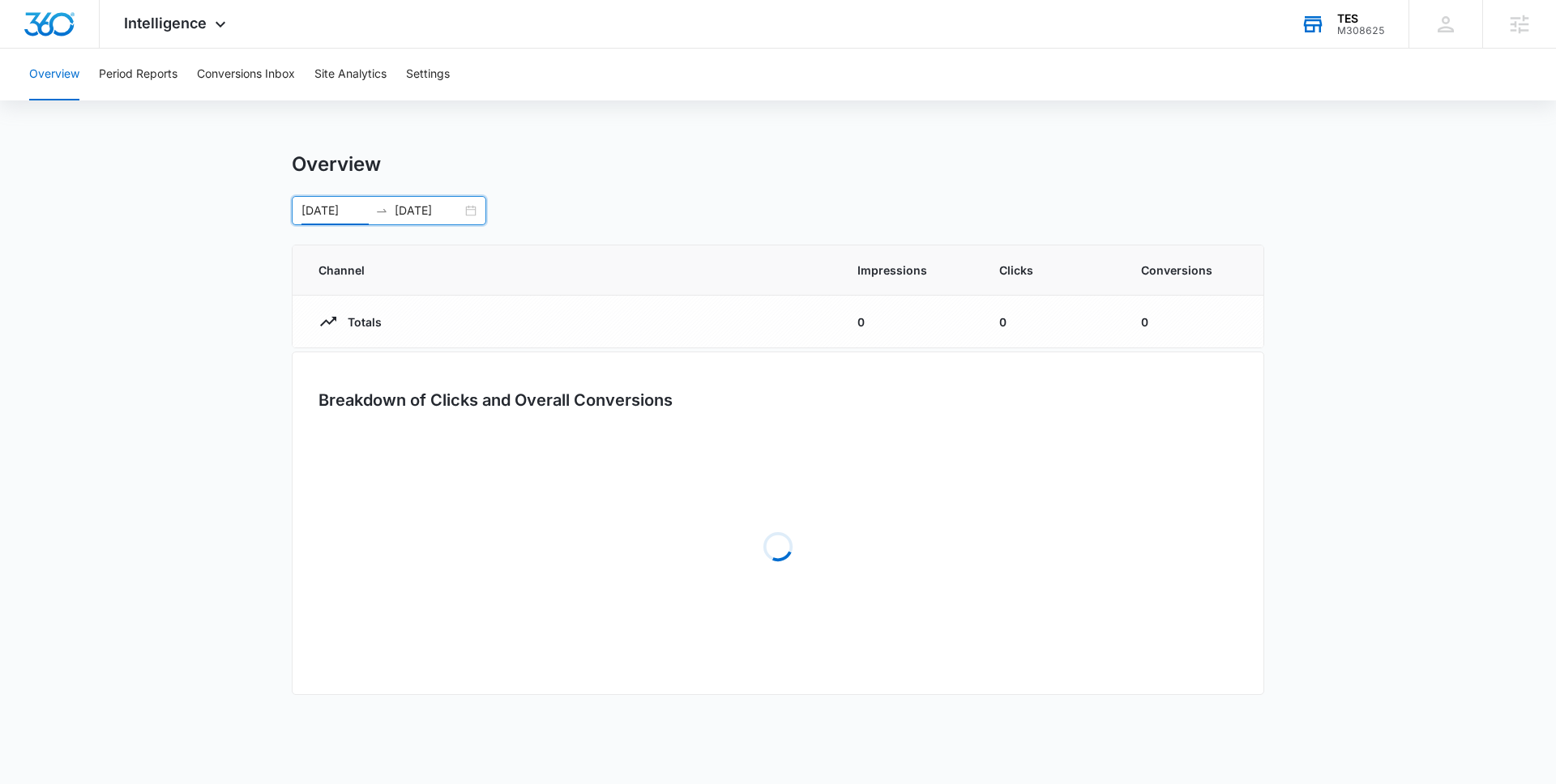
click at [419, 211] on input "[DATE]" at bounding box center [428, 211] width 67 height 18
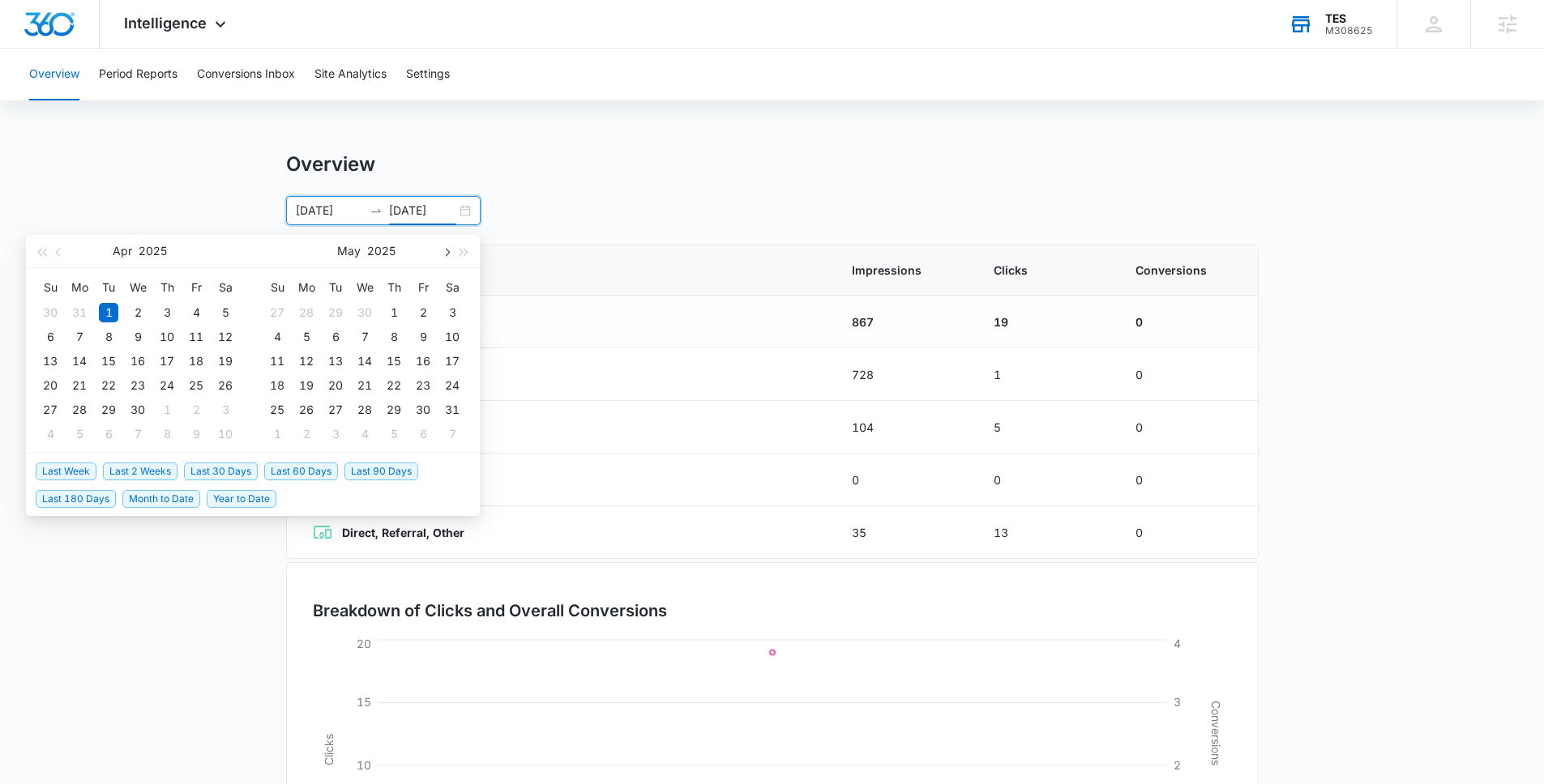
click at [443, 252] on span "button" at bounding box center [445, 252] width 8 height 8
type input "[DATE]"
click at [82, 411] on div "30" at bounding box center [80, 410] width 20 height 20
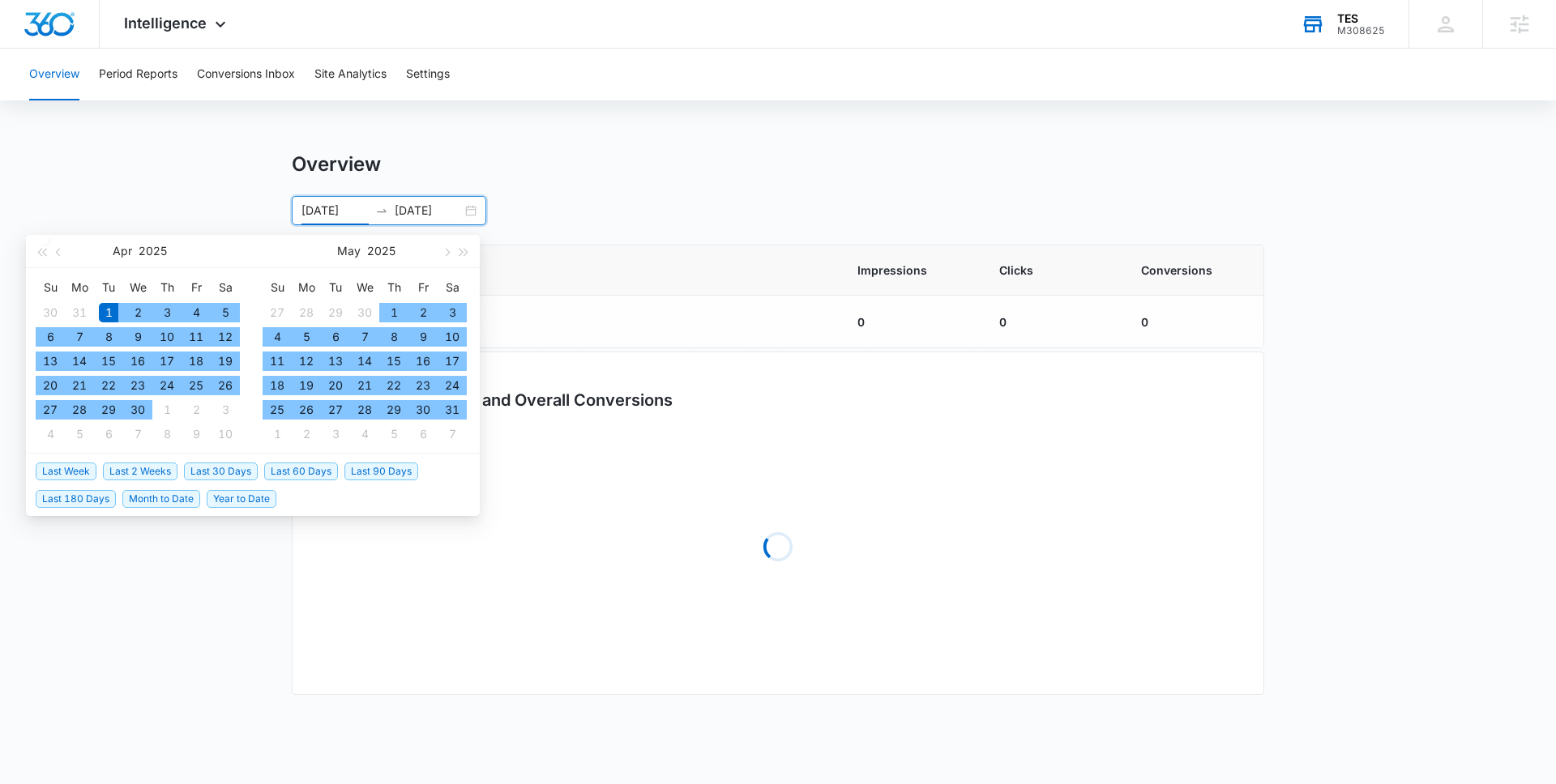
type input "[DATE]"
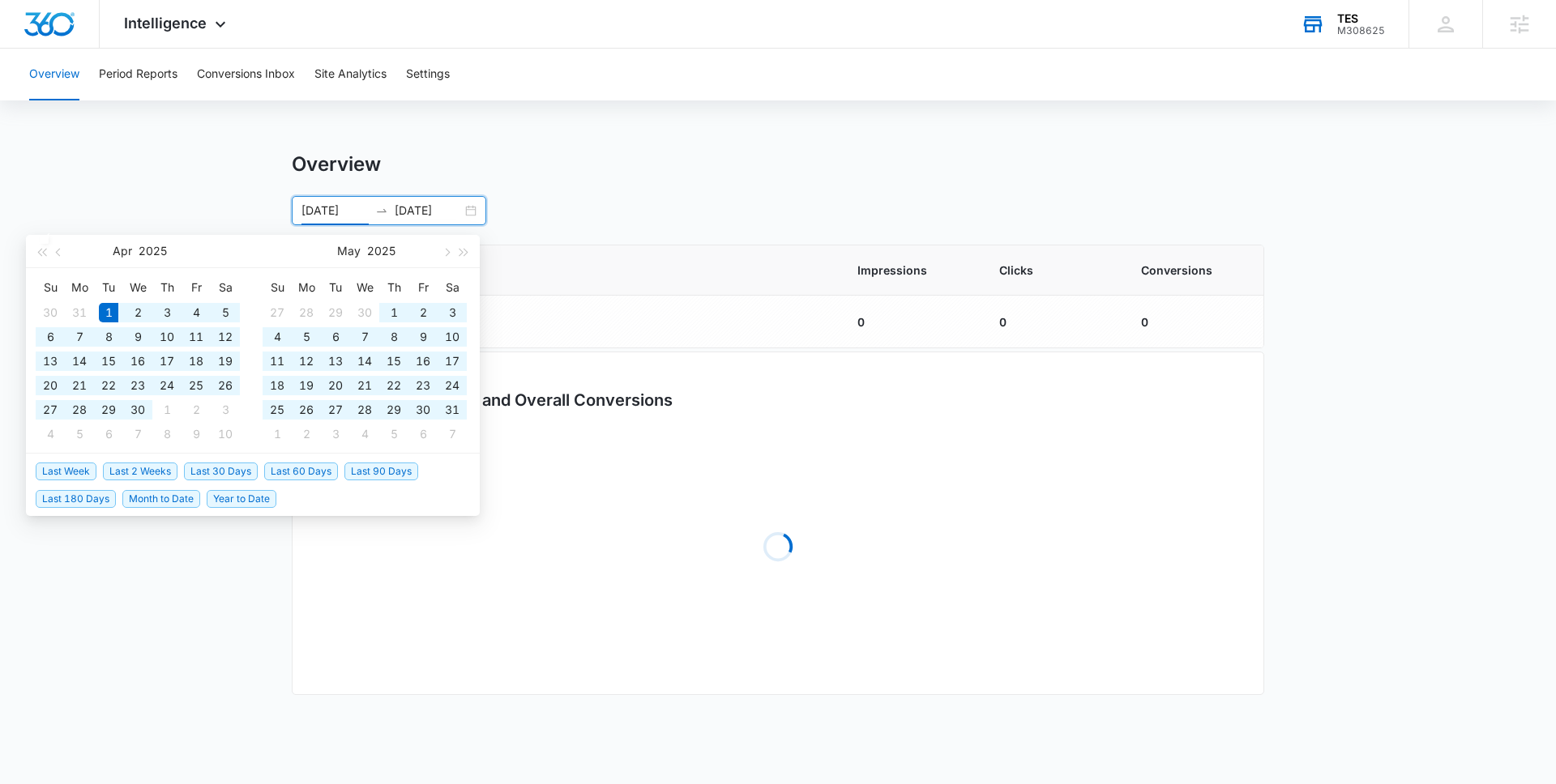
click at [156, 191] on main "Overview [DATE] [DATE] [DATE] Su Mo Tu We Th Fr Sa 30 31 1 2 3 4 5 6 7 8 9 10 1…" at bounding box center [778, 435] width 1556 height 565
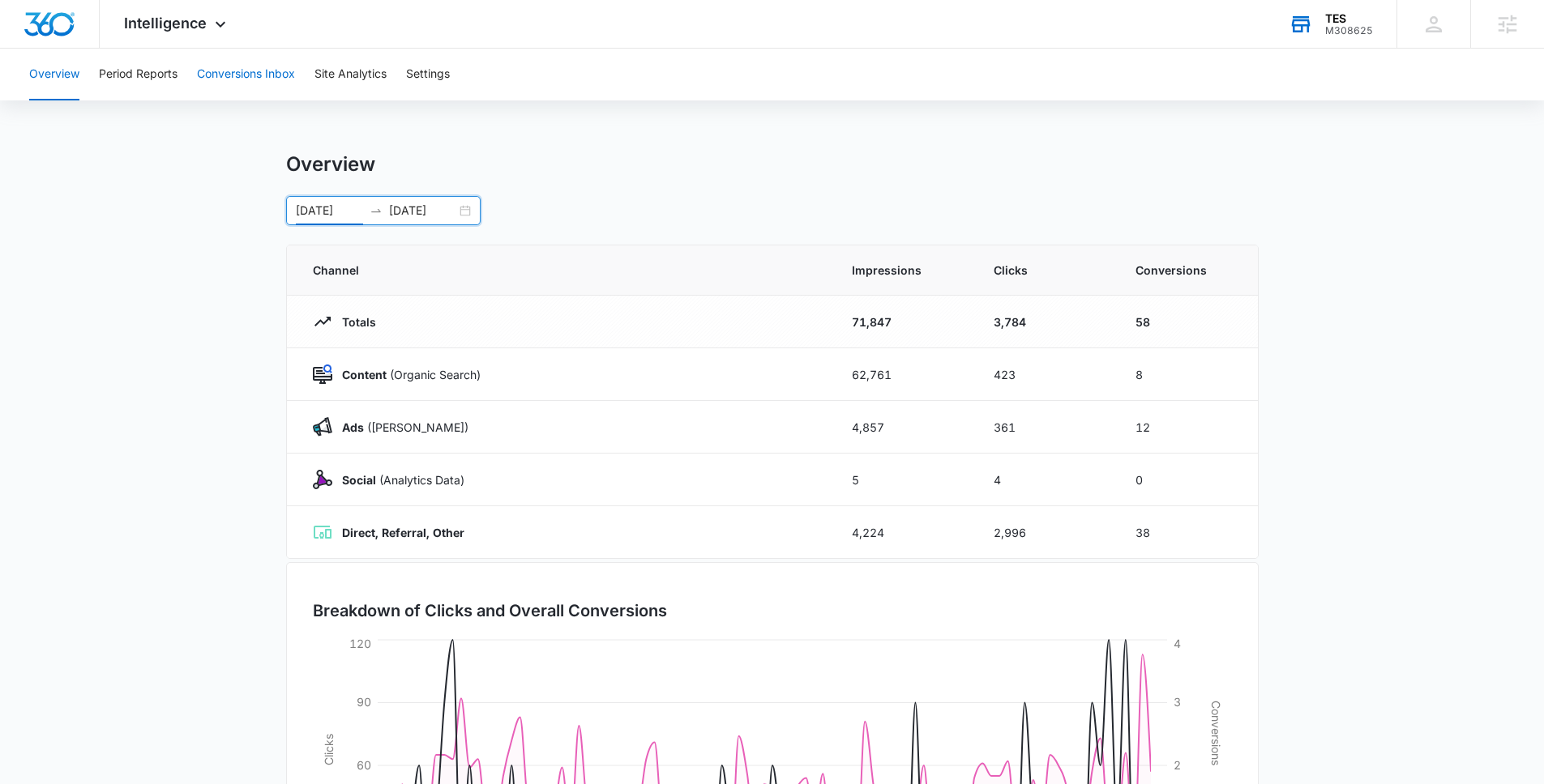
click at [223, 78] on button "Conversions Inbox" at bounding box center [246, 74] width 98 height 52
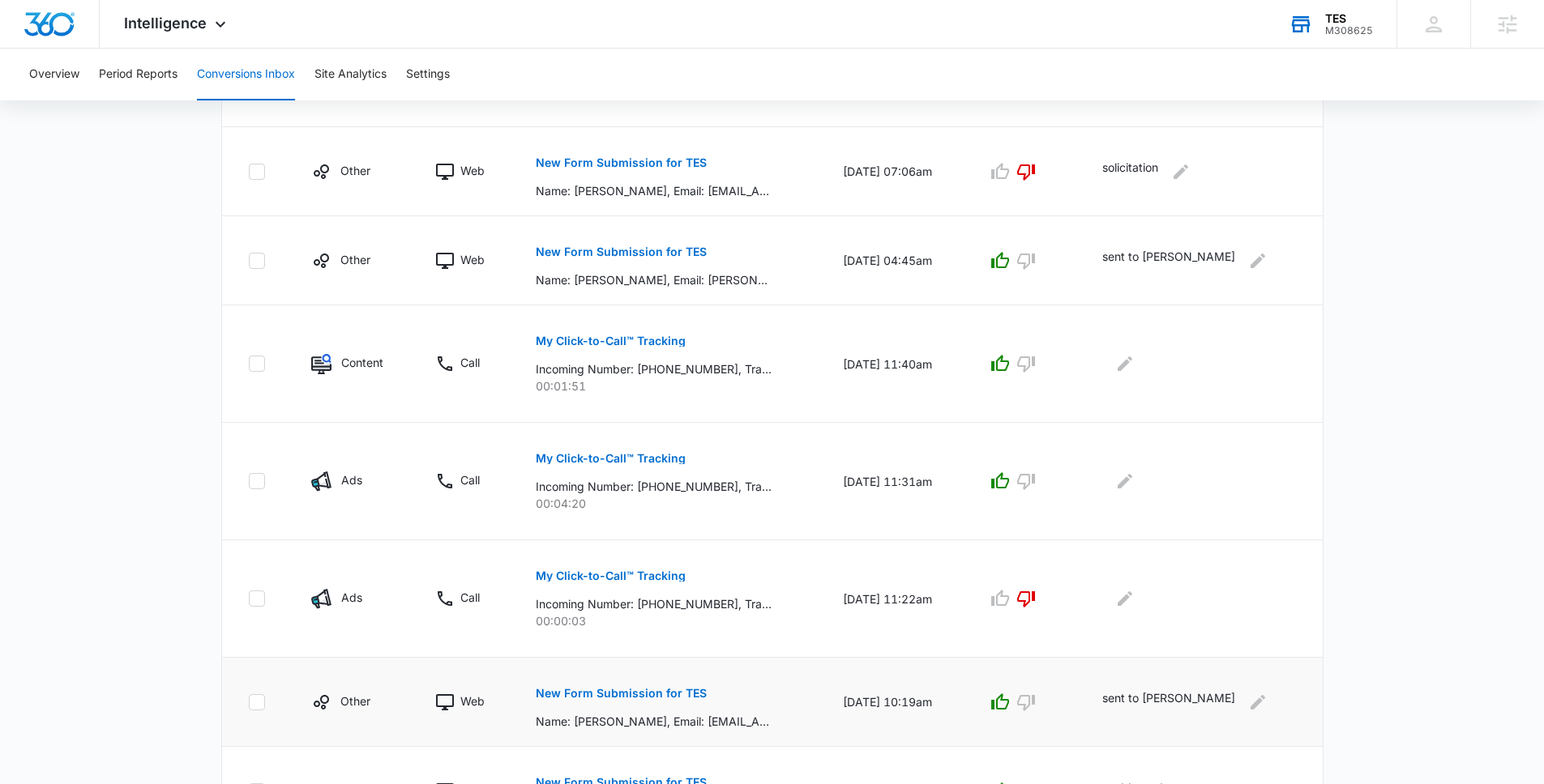
scroll to position [838, 0]
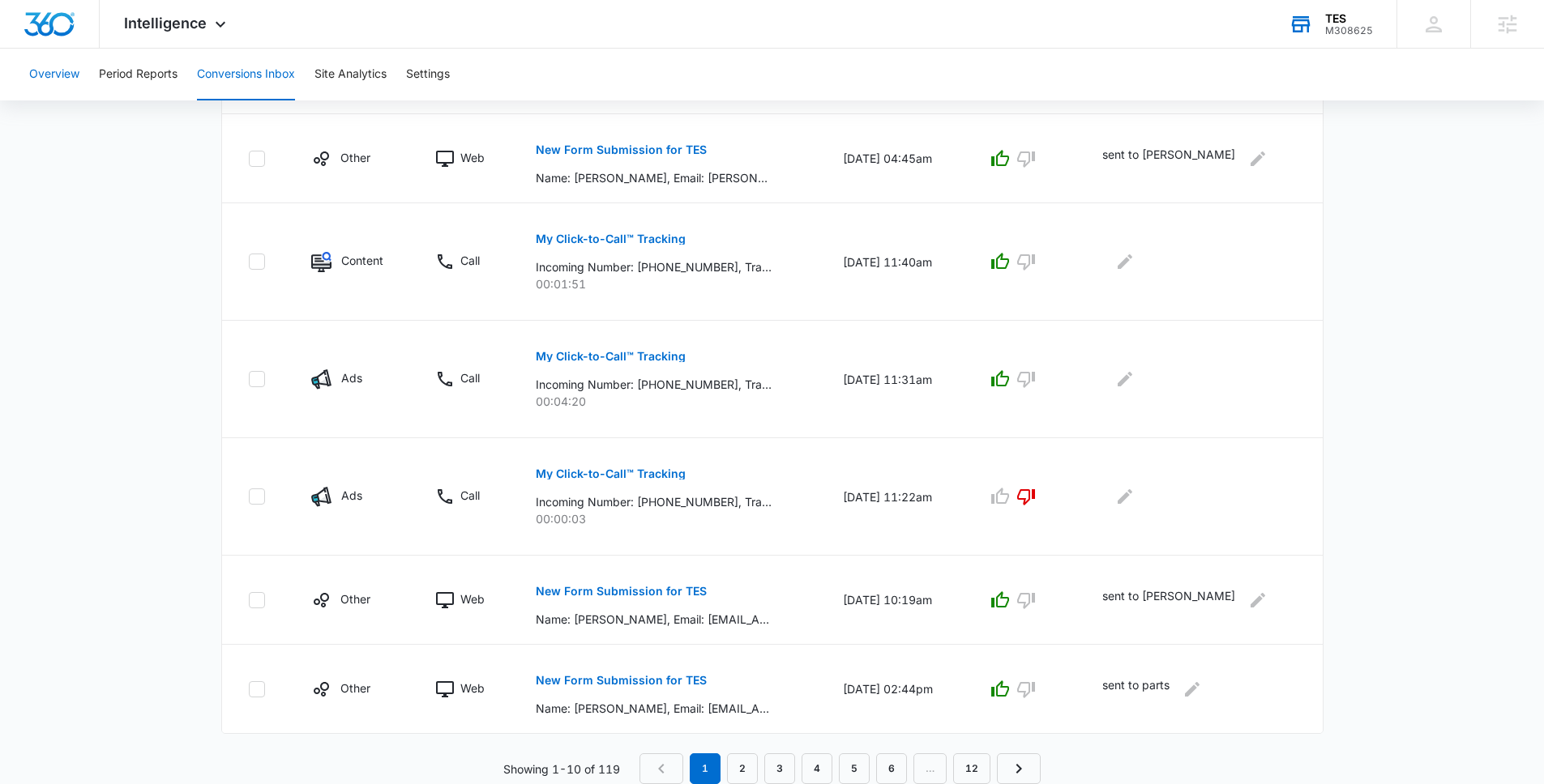
click at [47, 76] on button "Overview" at bounding box center [55, 74] width 50 height 52
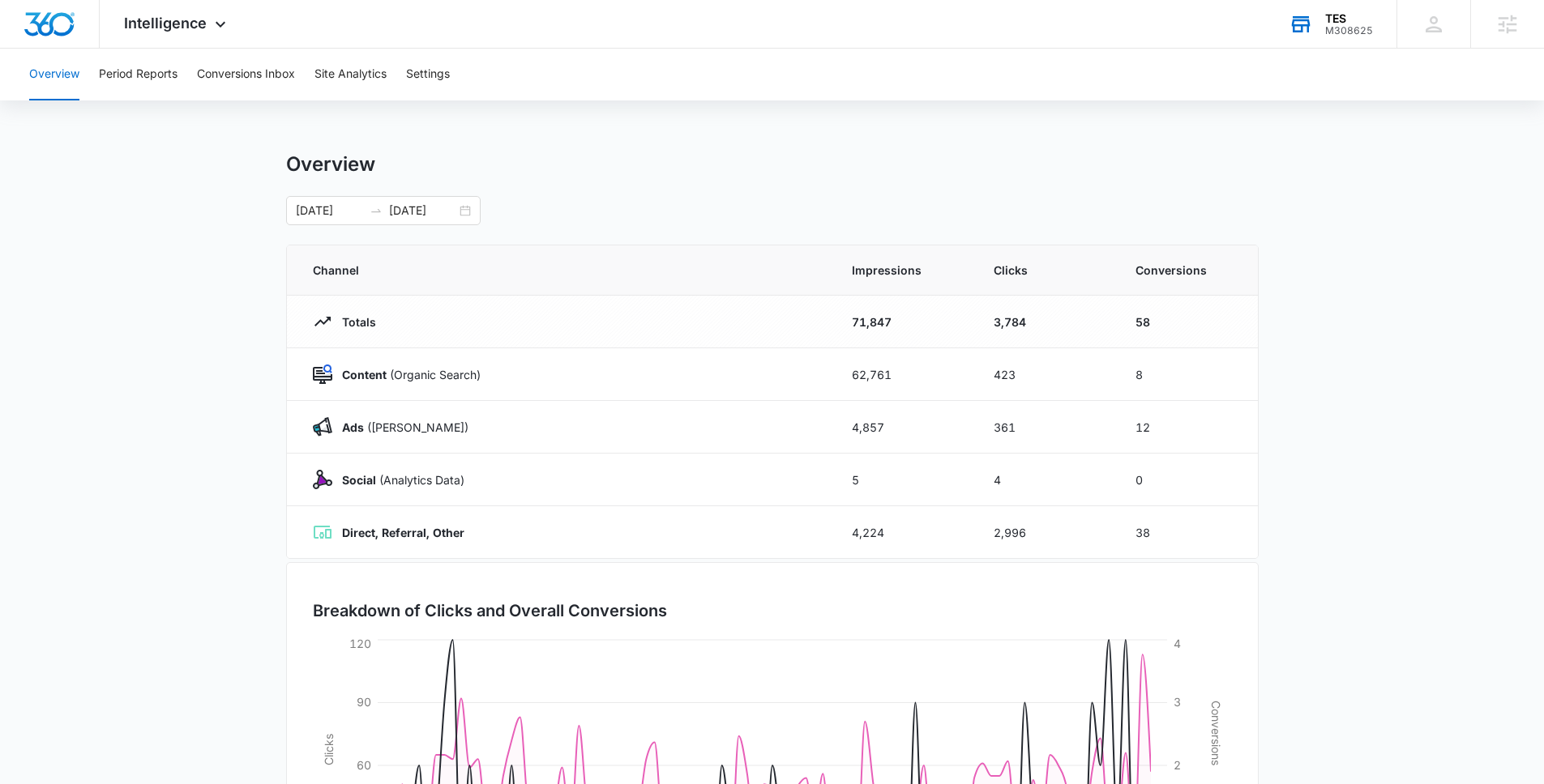
click at [1353, 35] on div "M308625" at bounding box center [1349, 30] width 47 height 12
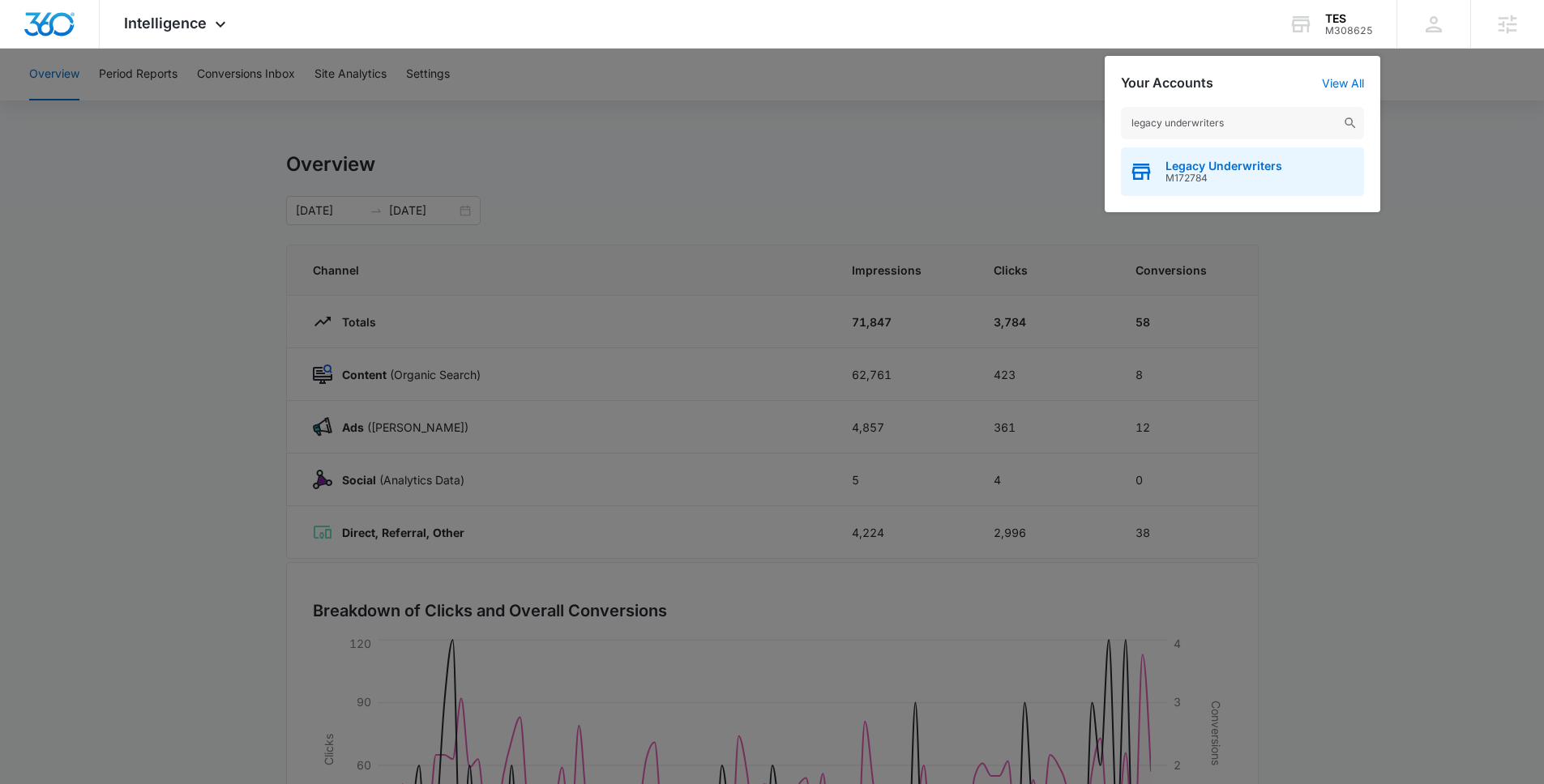
type input "legacy underwriters"
click at [1204, 179] on span "M172784" at bounding box center [1223, 178] width 116 height 12
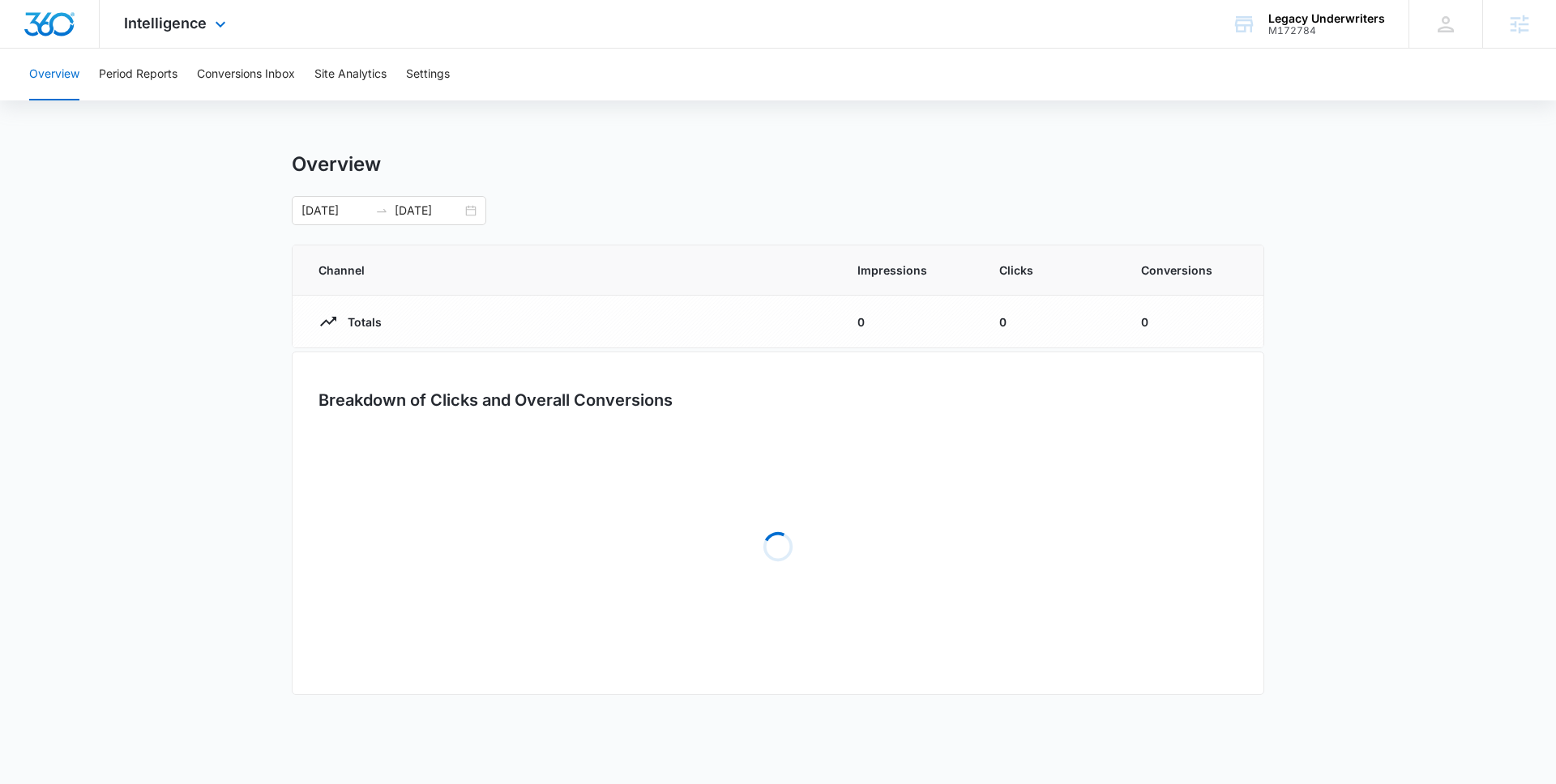
click at [181, 33] on div "Intelligence Apps Reputation Websites Forms CRM Email Social Payments POS Conte…" at bounding box center [177, 23] width 155 height 47
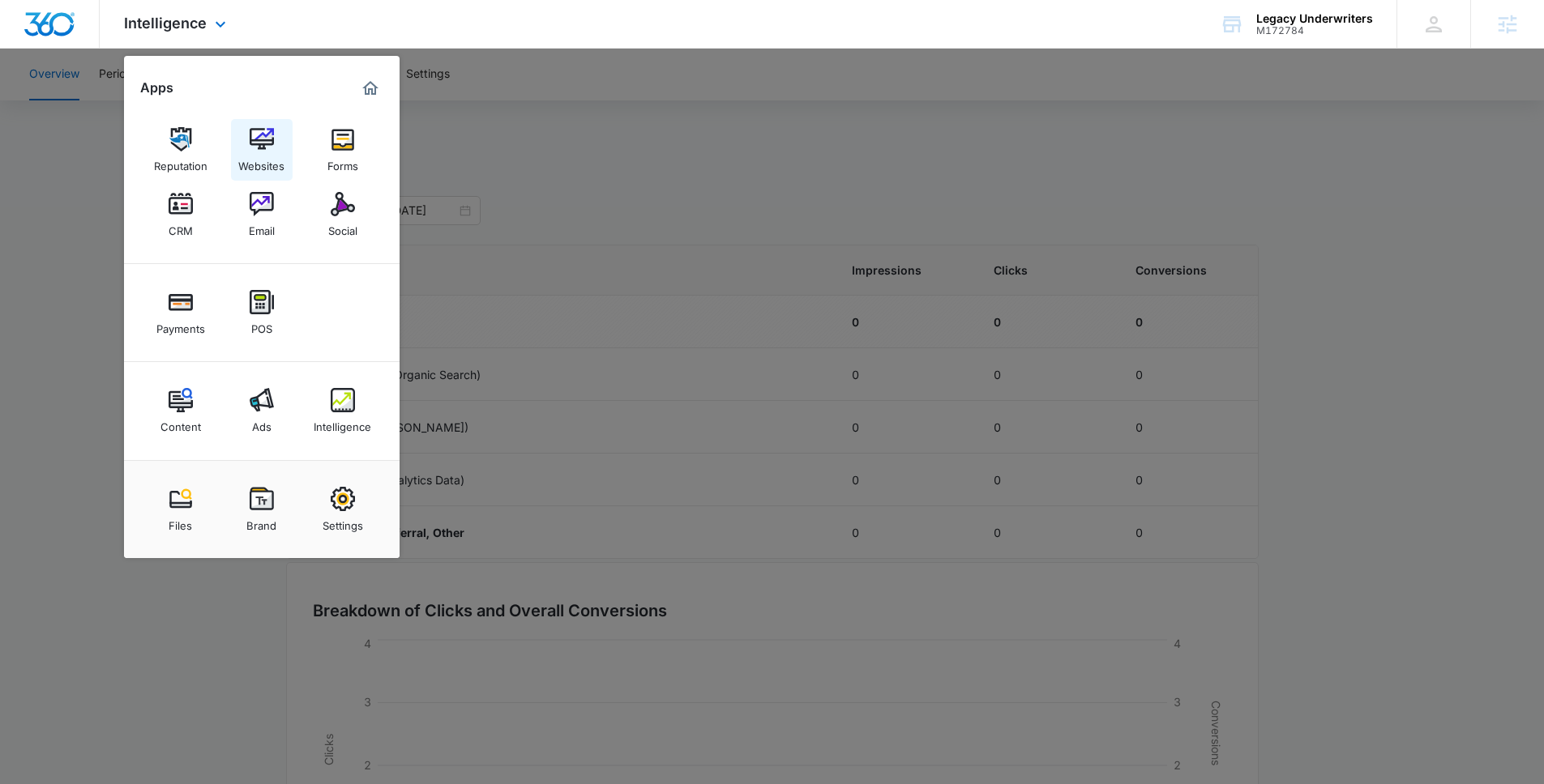
click at [287, 142] on link "Websites" at bounding box center [262, 150] width 62 height 62
